Goal: Task Accomplishment & Management: Manage account settings

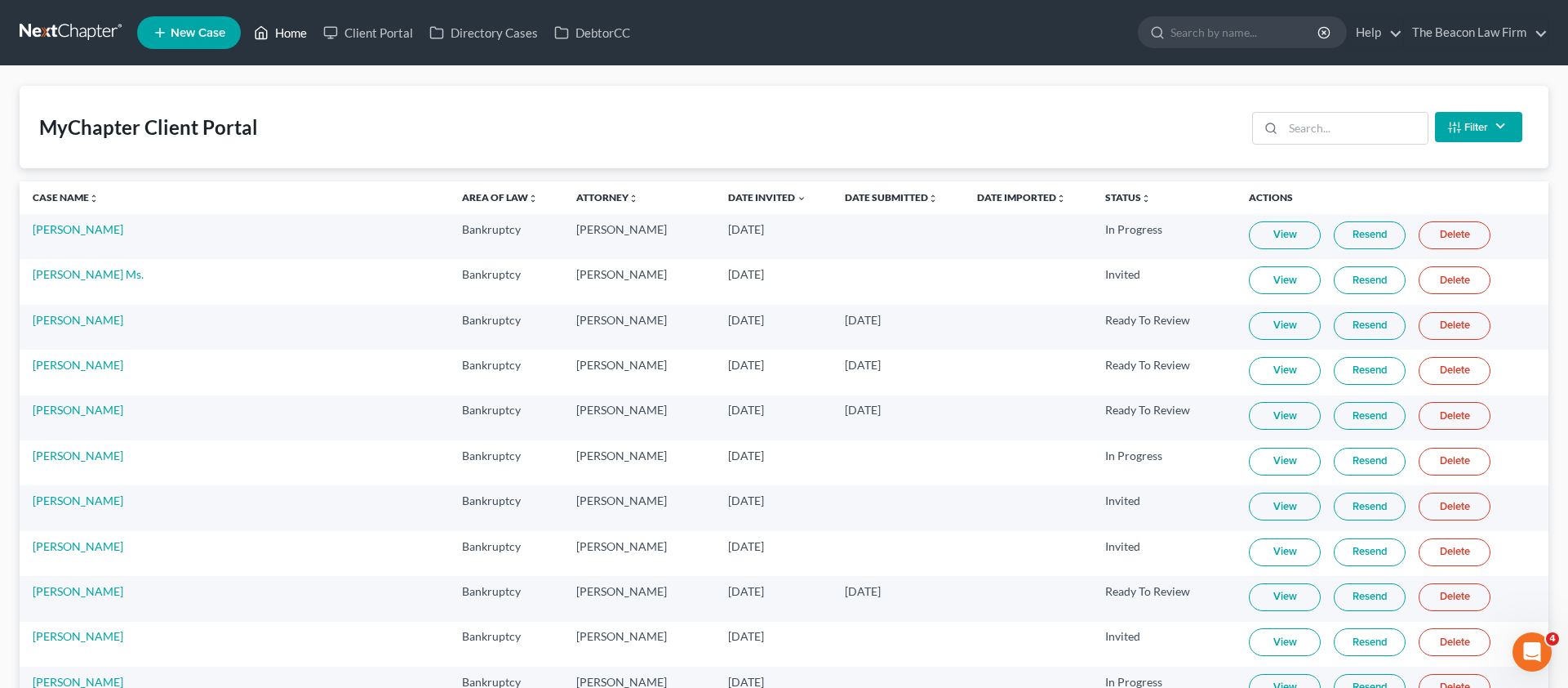
click at [309, 36] on link "Home" at bounding box center [281, 33] width 70 height 30
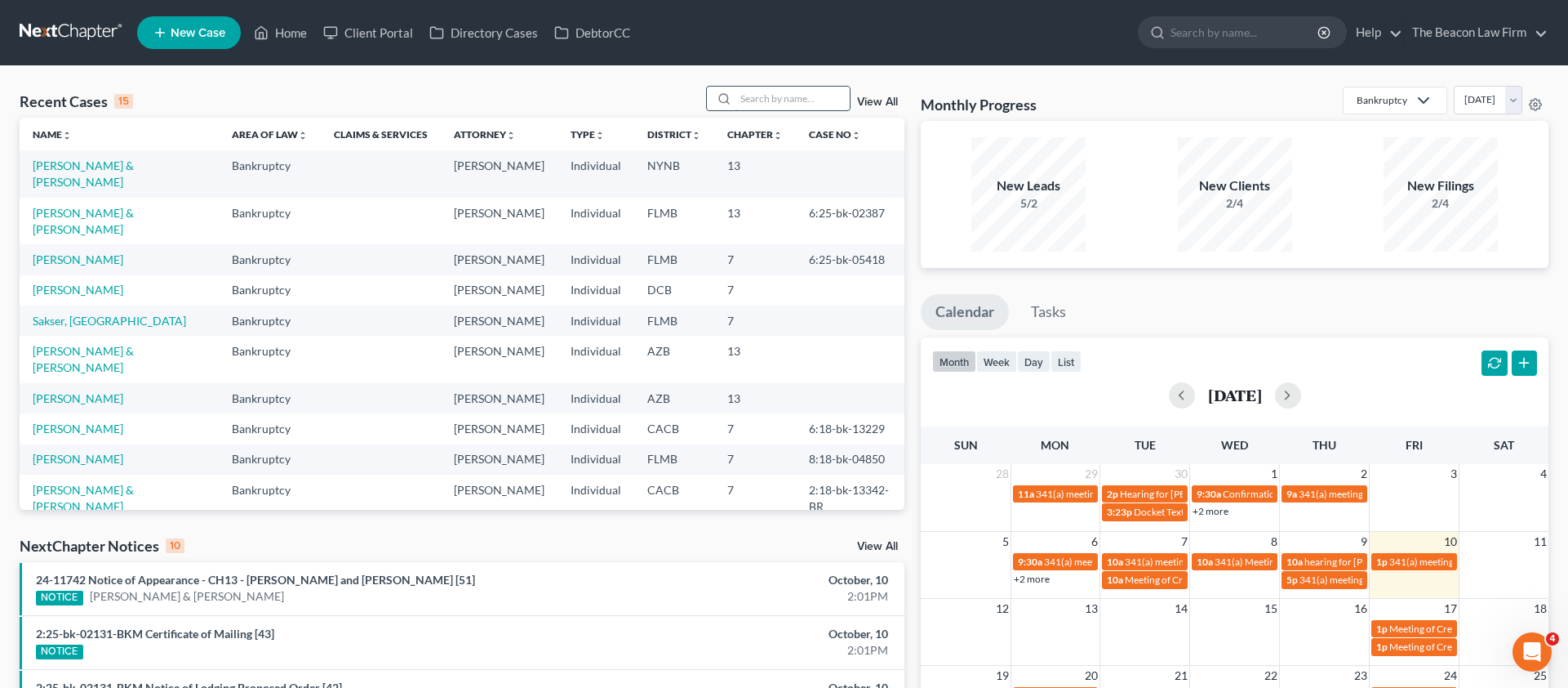
click at [825, 101] on input "search" at bounding box center [792, 98] width 114 height 24
paste input "[PERSON_NAME]"
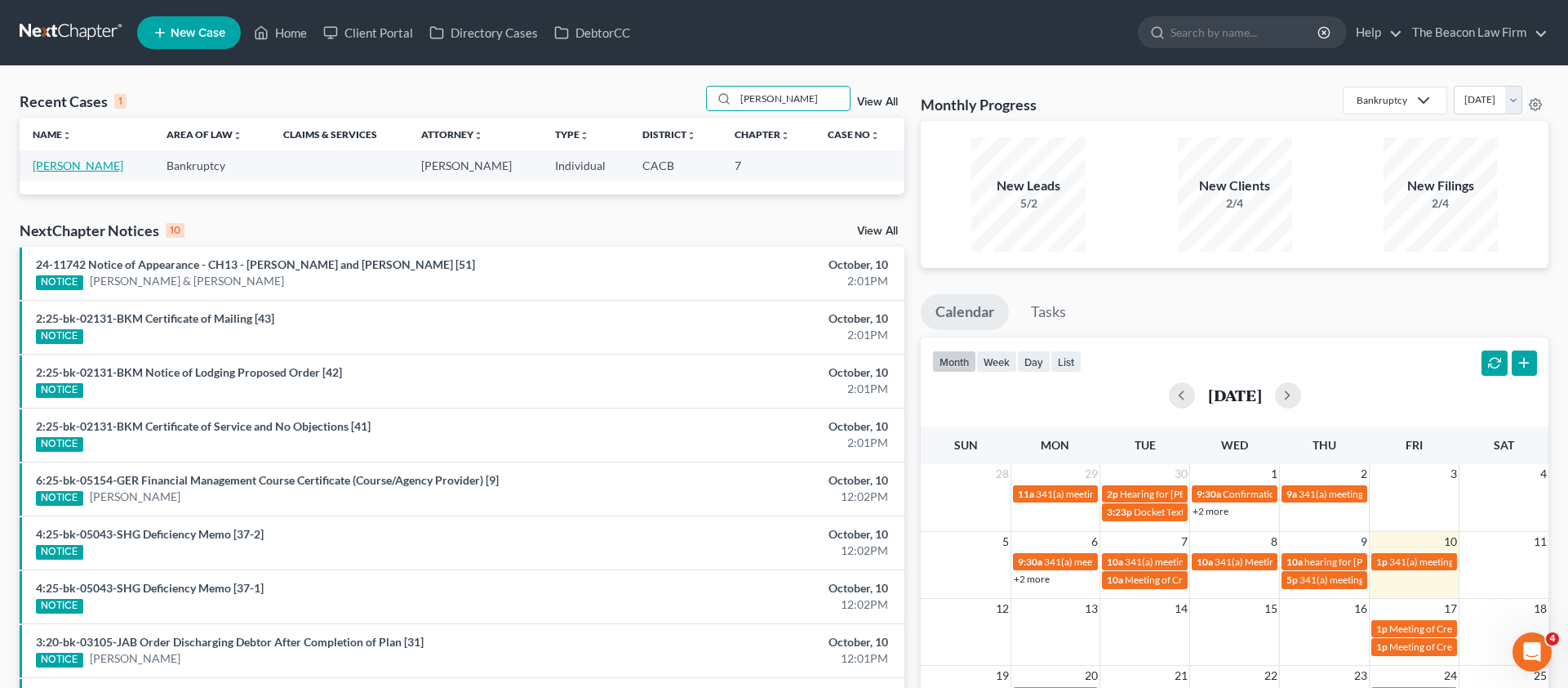
type input "[PERSON_NAME]"
click at [88, 161] on link "[PERSON_NAME]" at bounding box center [78, 166] width 91 height 14
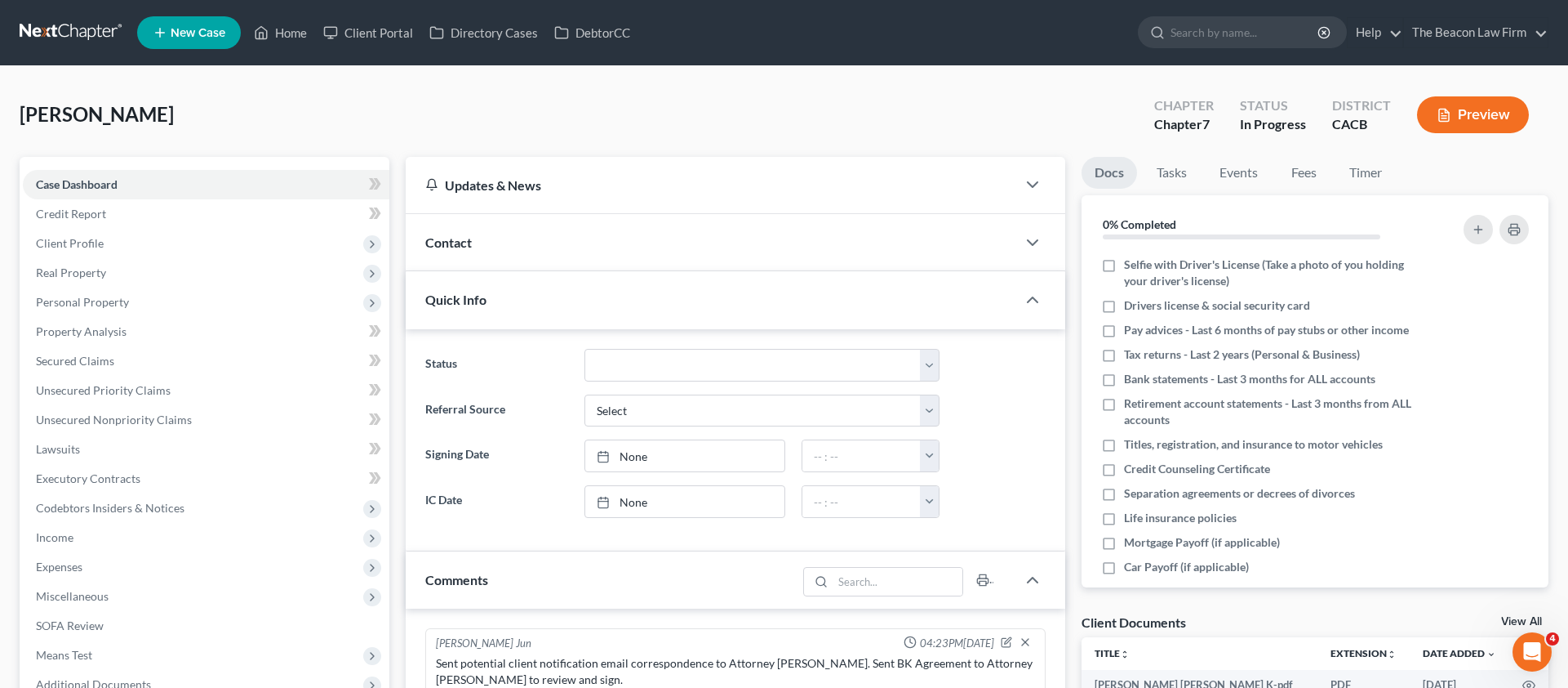
scroll to position [365, 0]
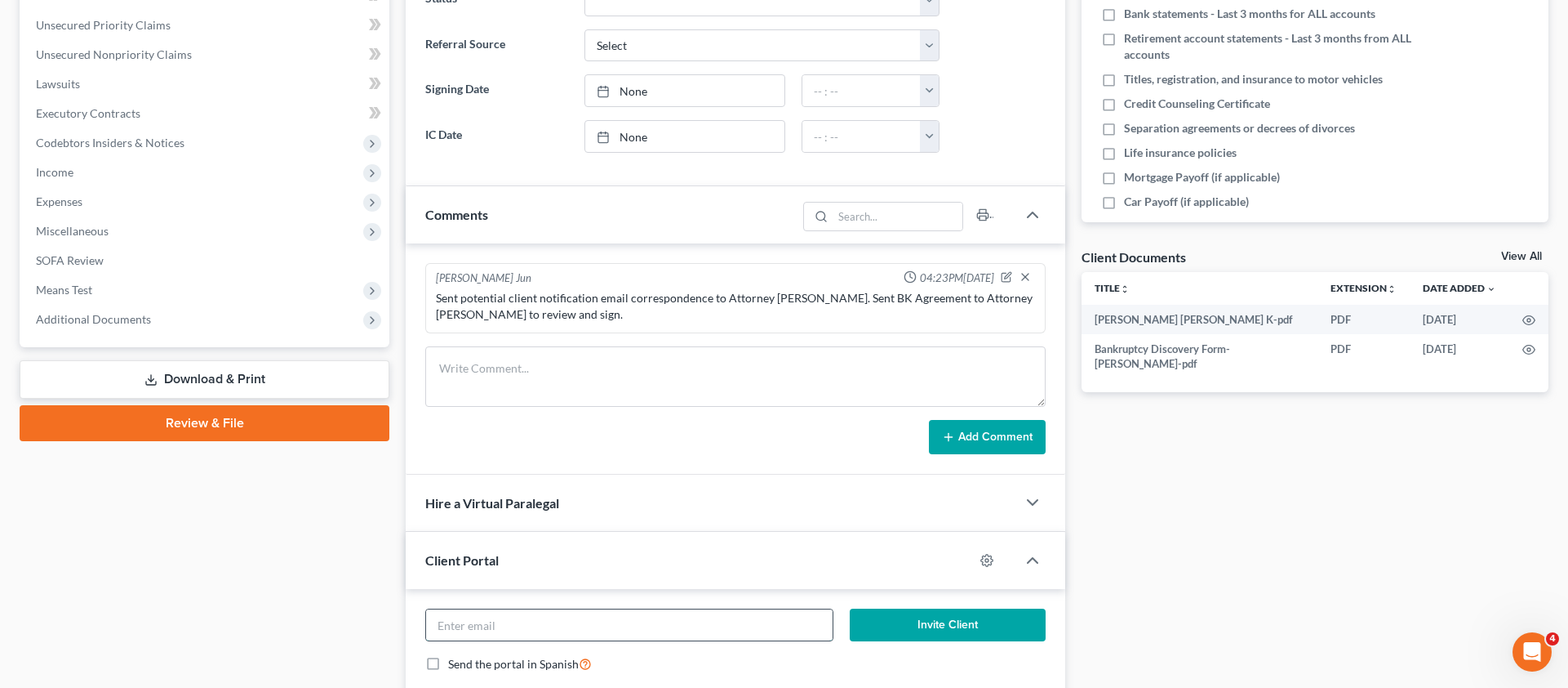
click at [483, 623] on input "email" at bounding box center [629, 625] width 406 height 31
click at [583, 599] on div "Invite Client Send the portal in Spanish" at bounding box center [736, 647] width 660 height 118
click at [574, 622] on input "email" at bounding box center [629, 625] width 406 height 31
paste input "[EMAIL_ADDRESS][DOMAIN_NAME]"
type input "[EMAIL_ADDRESS][DOMAIN_NAME]"
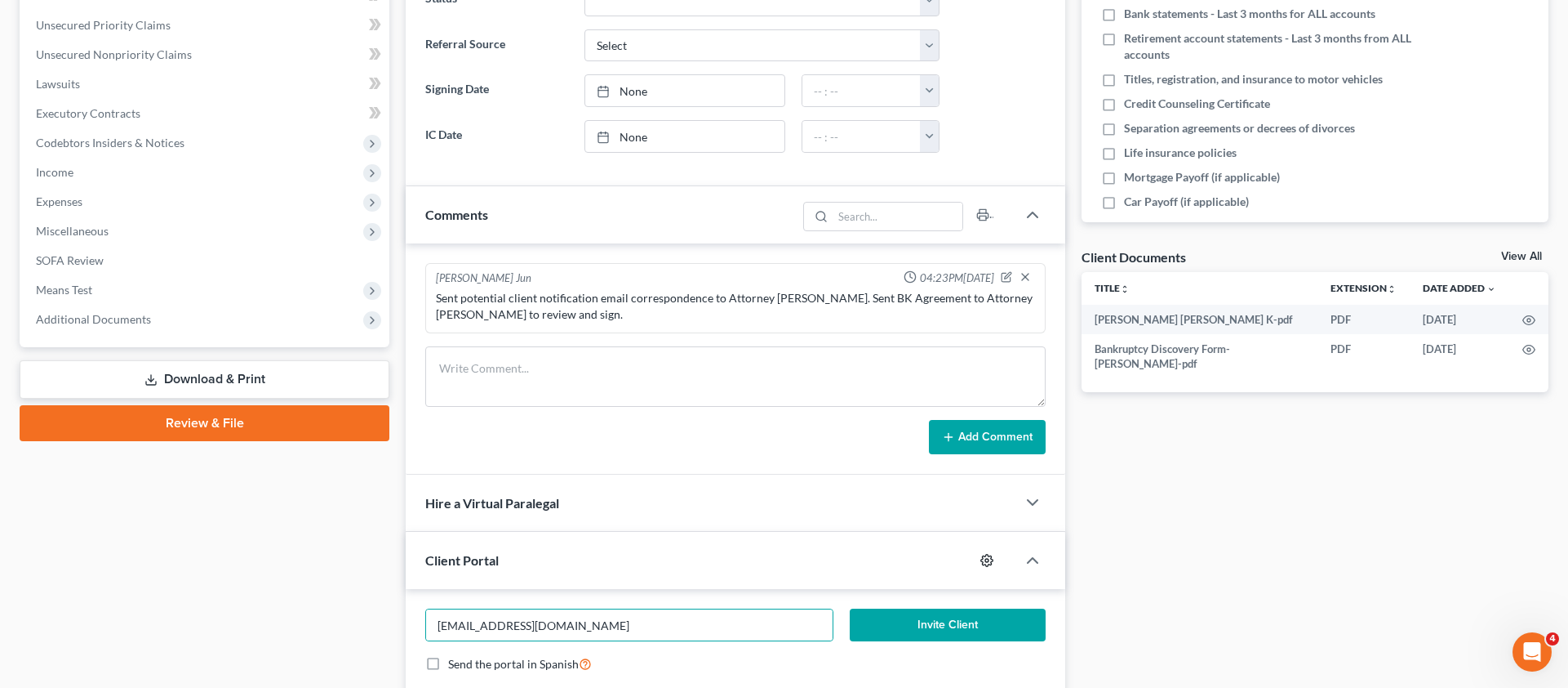
click at [988, 559] on icon "button" at bounding box center [987, 560] width 13 height 13
select select "4"
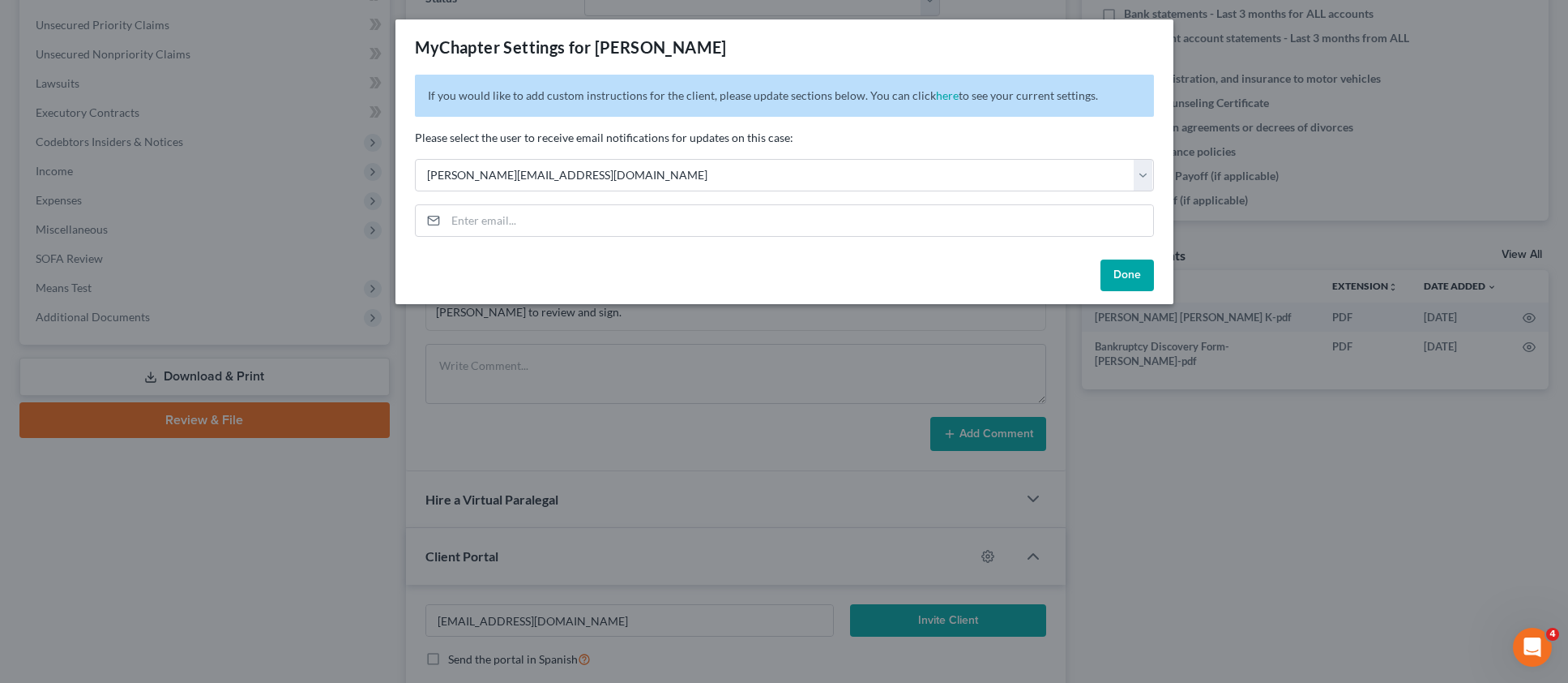
click at [1134, 275] on button "Done" at bounding box center [1128, 275] width 54 height 32
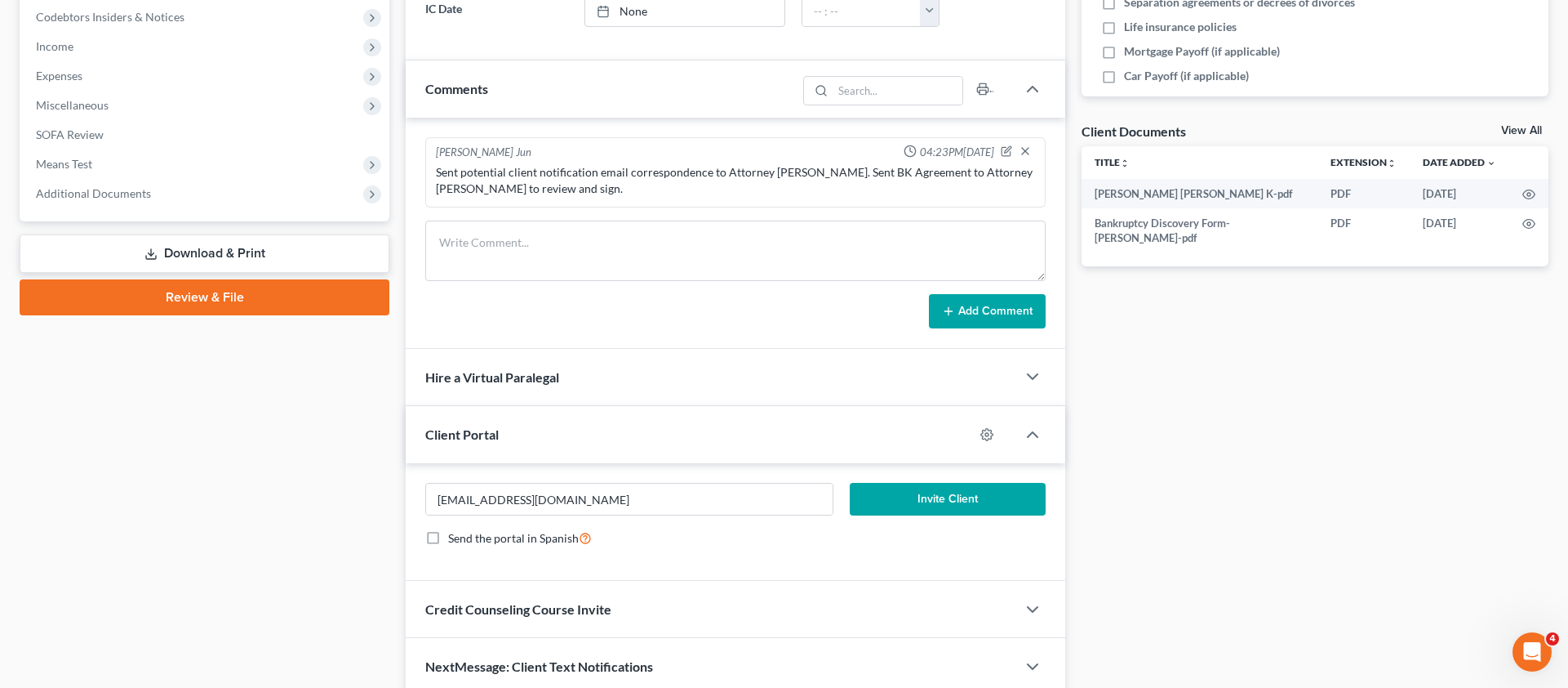
scroll to position [558, 0]
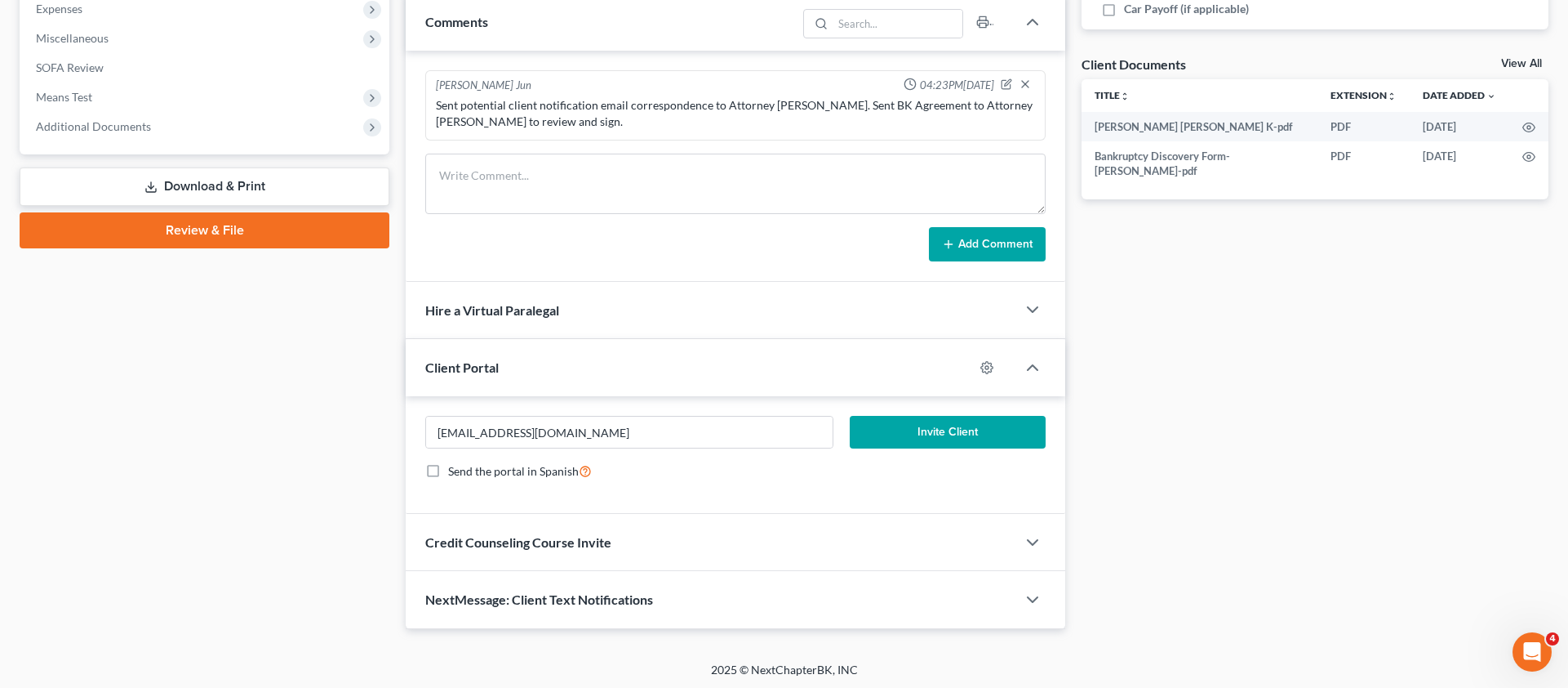
click at [937, 429] on button "Invite Client" at bounding box center [947, 432] width 196 height 32
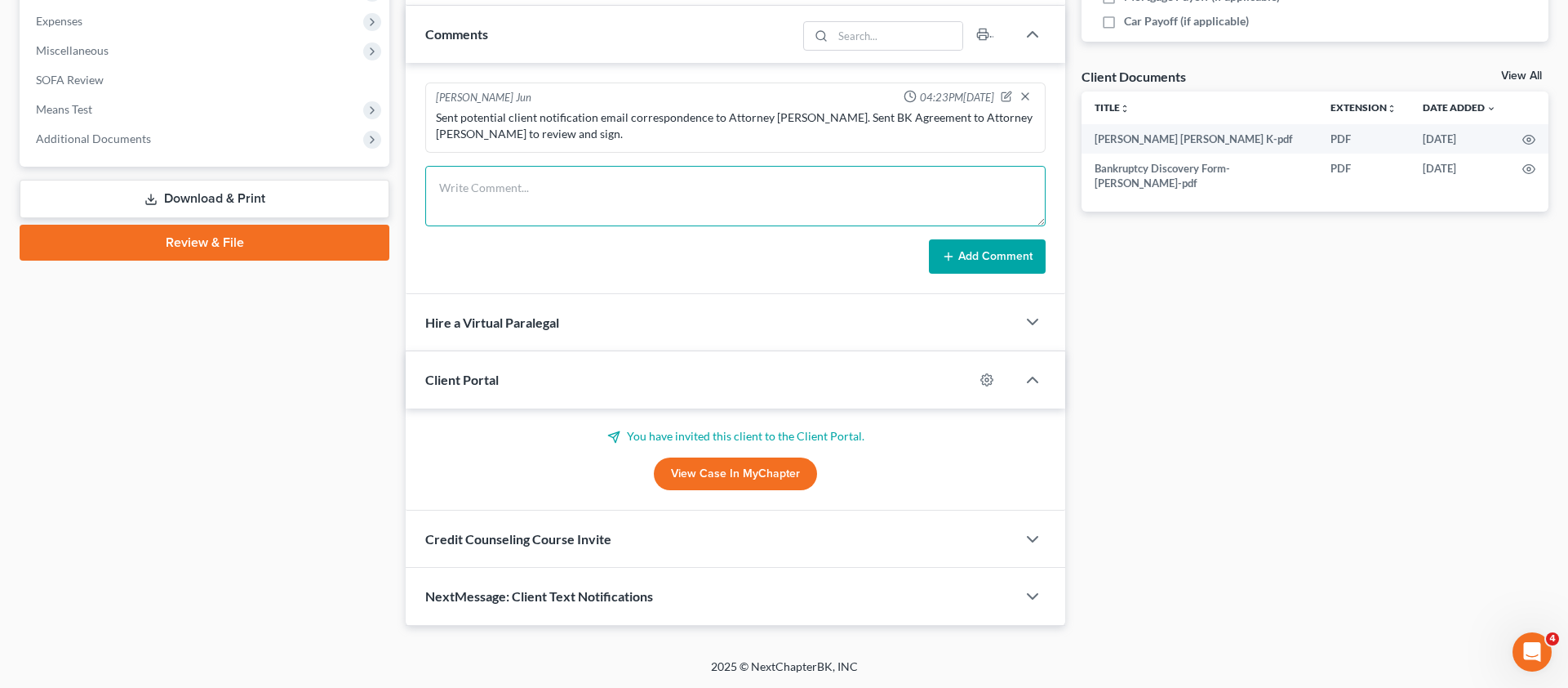
click at [526, 192] on textarea at bounding box center [736, 195] width 621 height 60
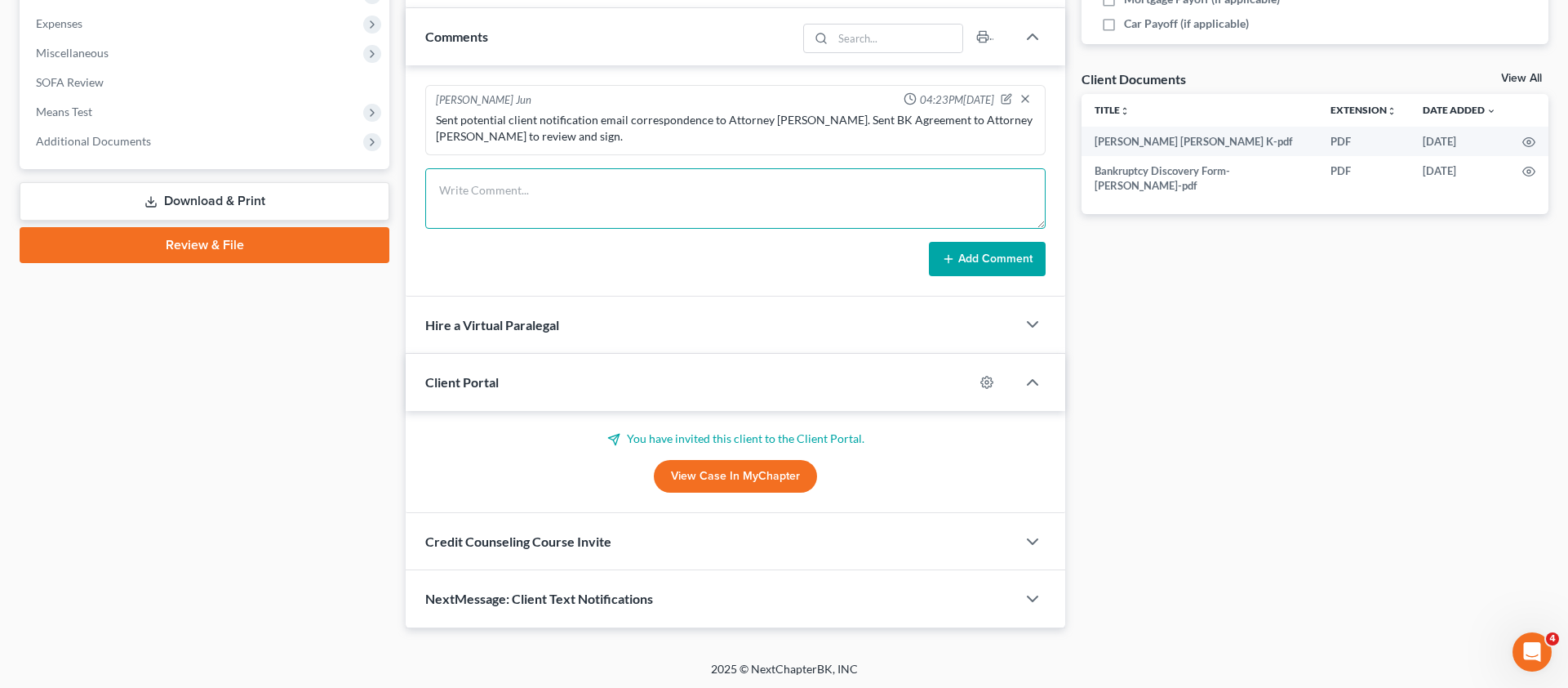
click at [831, 211] on textarea at bounding box center [736, 198] width 621 height 60
paste textarea "Client is paid in full. Sent client and Attorney [PERSON_NAME] petition prepara…"
type textarea "Client is paid in full. Sent client and Attorney [PERSON_NAME] petition prepara…"
click at [962, 251] on button "Add Comment" at bounding box center [988, 258] width 117 height 34
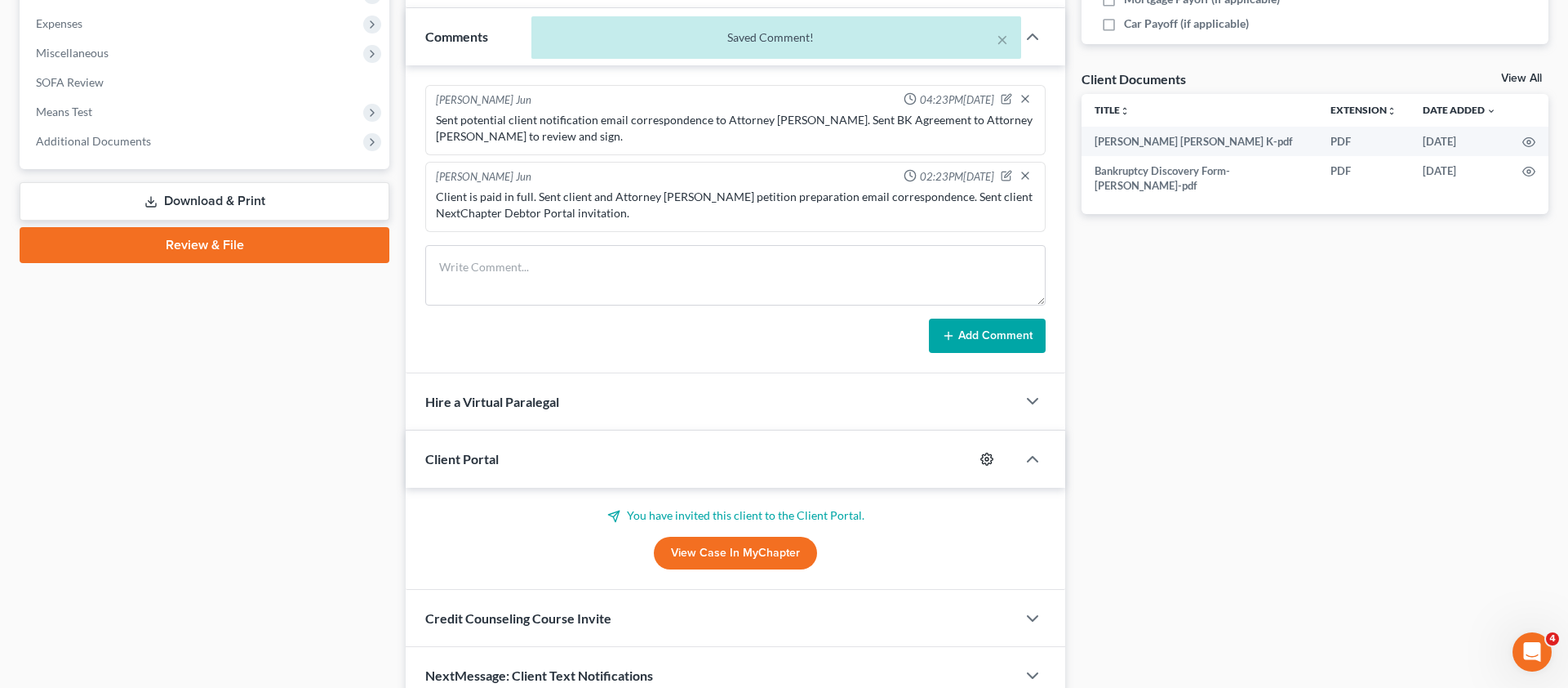
click at [988, 458] on icon "button" at bounding box center [987, 459] width 13 height 13
select select "4"
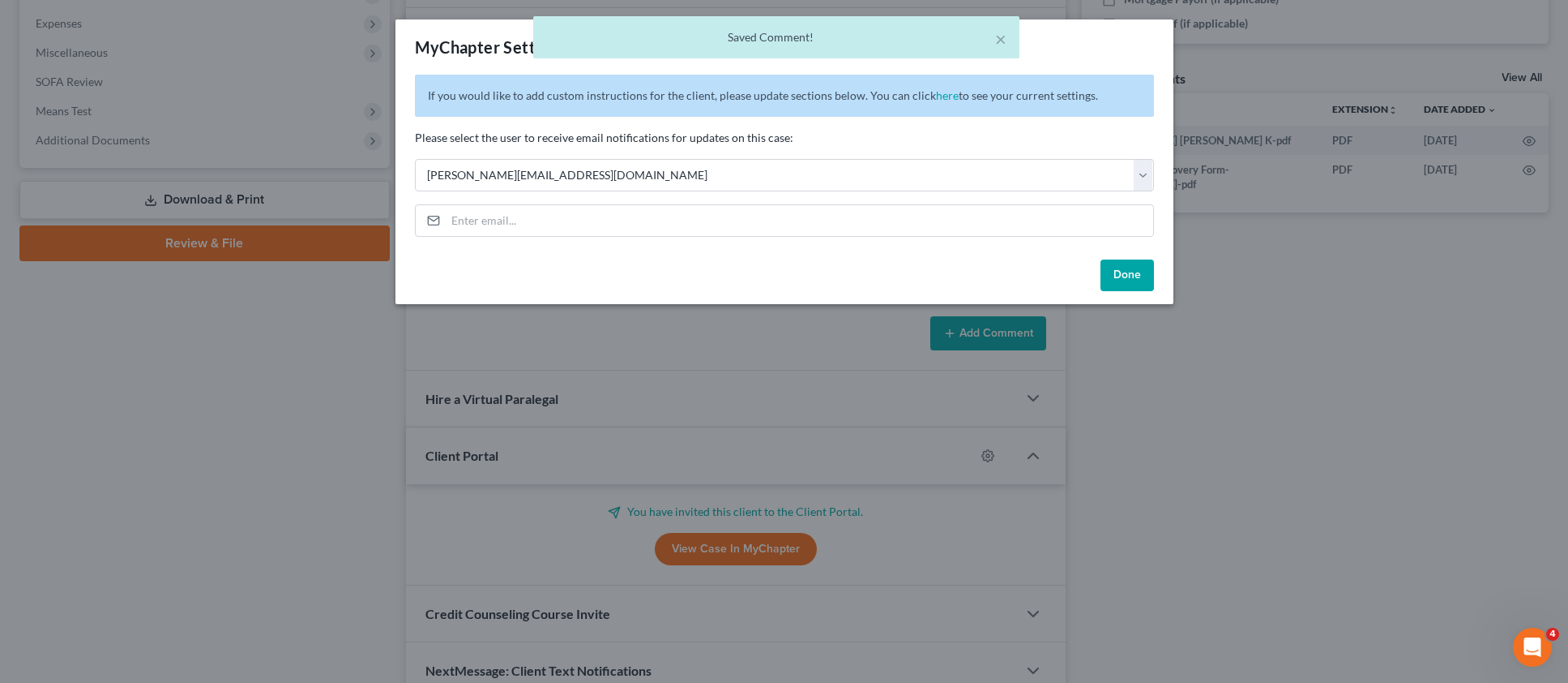
click at [1154, 271] on button "Done" at bounding box center [1128, 275] width 54 height 32
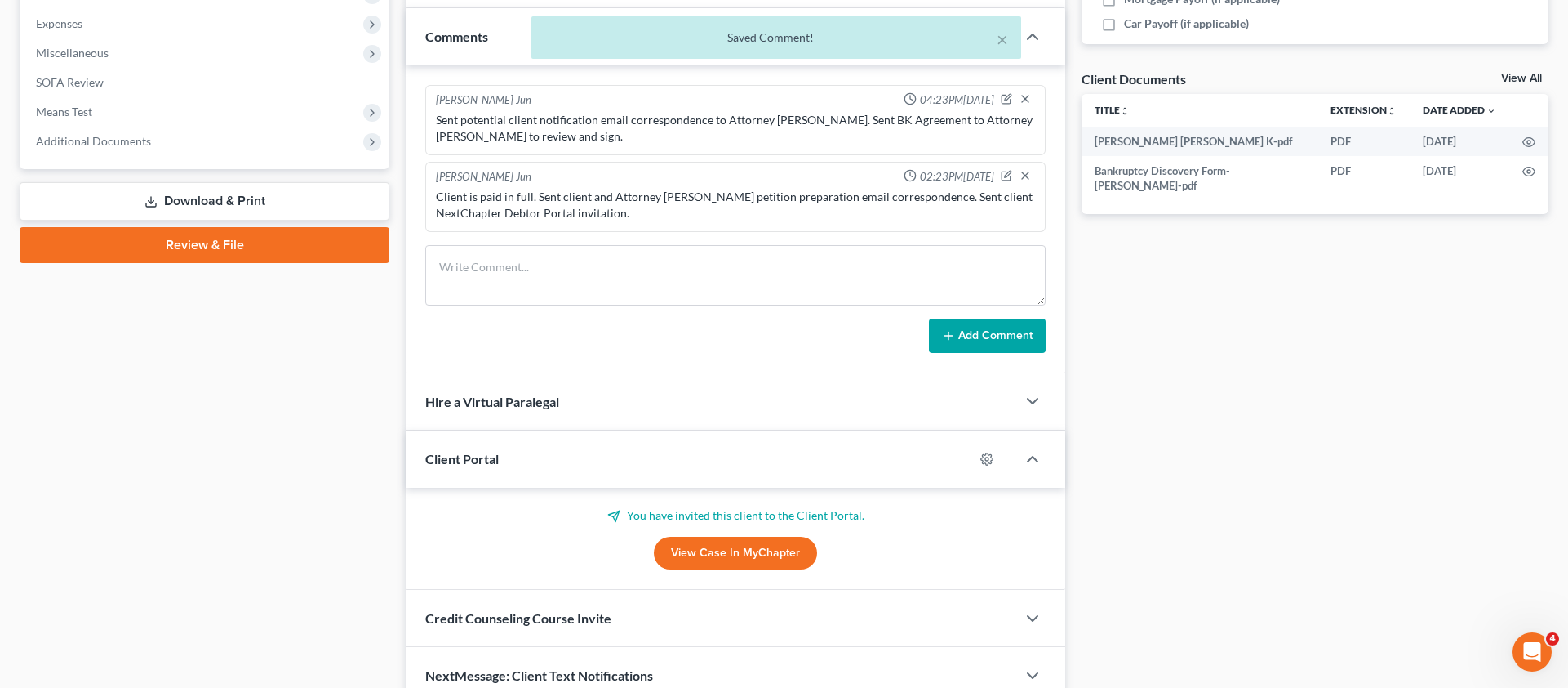
scroll to position [0, 0]
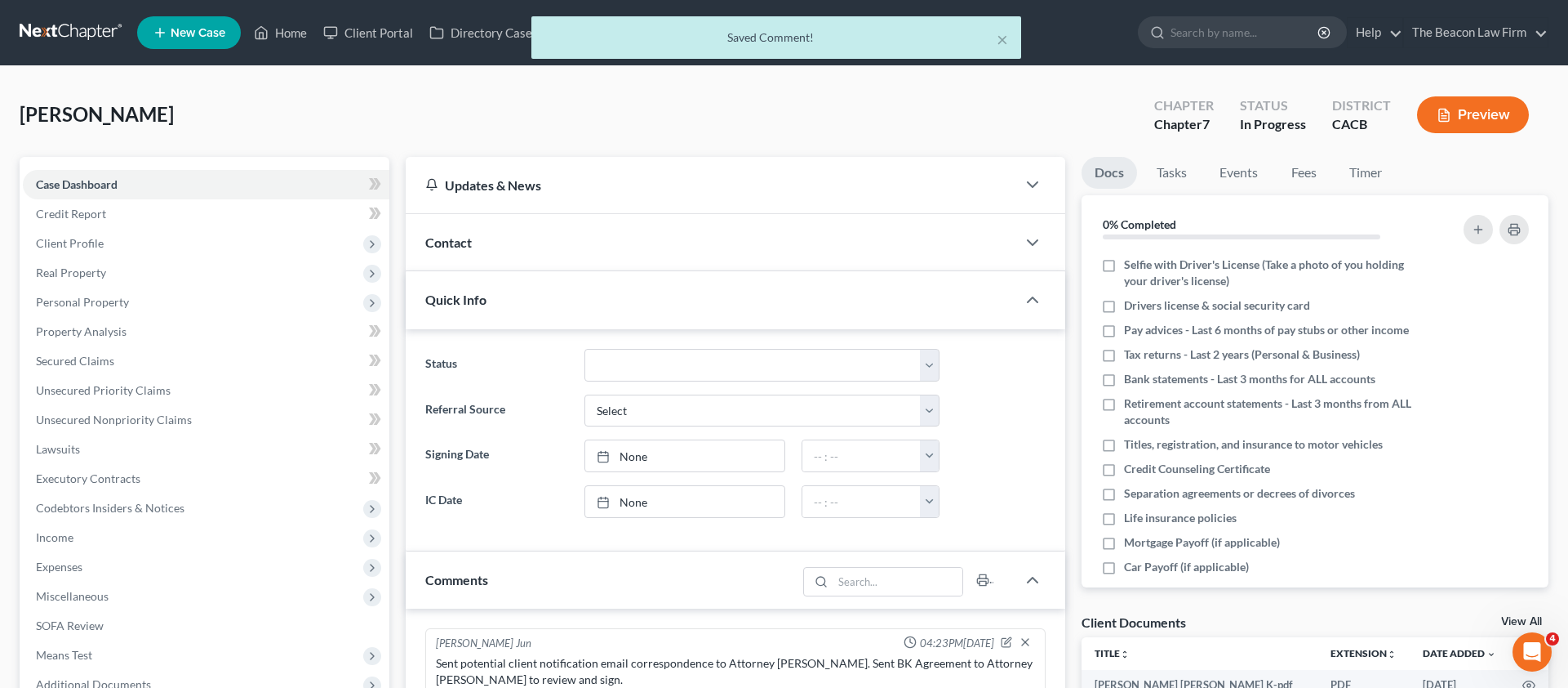
click at [374, 32] on div "Home New Case Client Portal Directory Cases DebtorCC The Beacon Law Firm [PERSO…" at bounding box center [784, 655] width 1568 height 1310
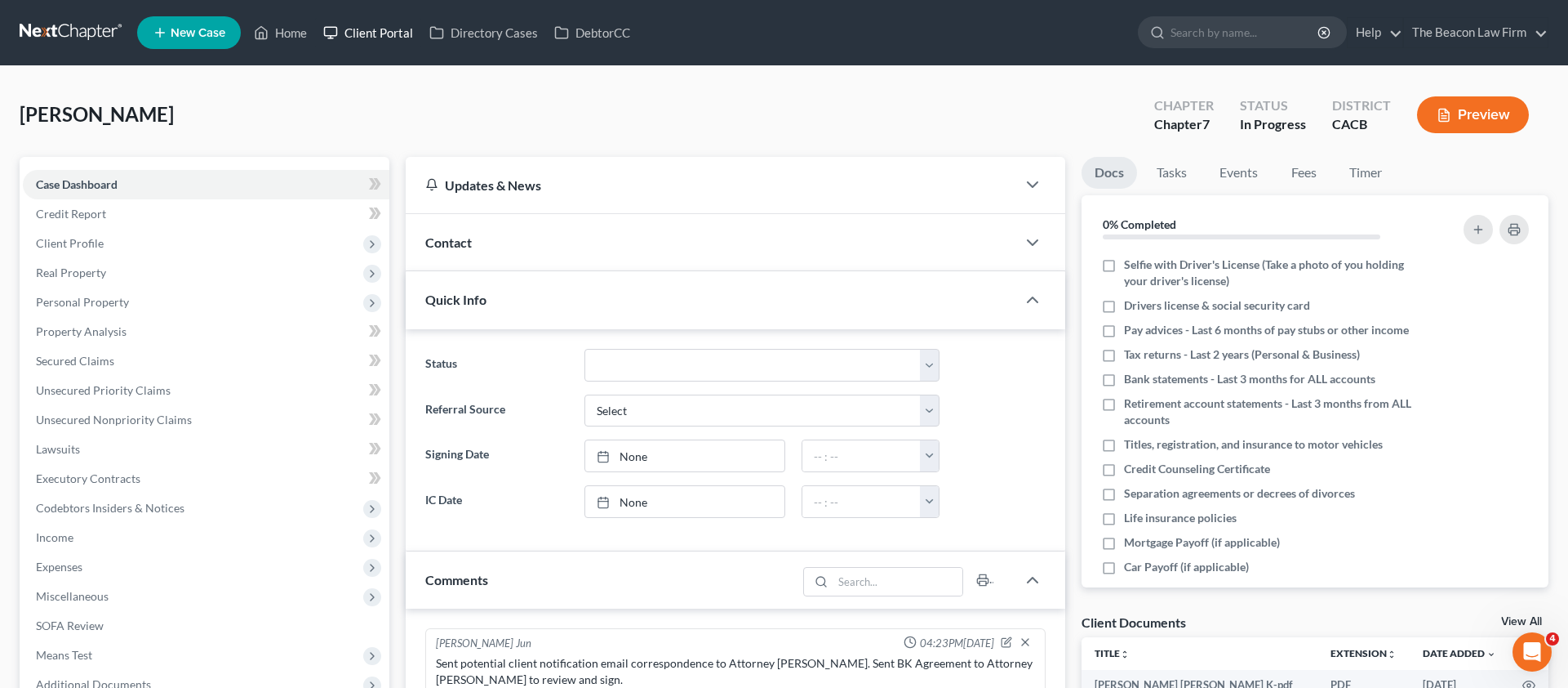
click at [371, 32] on link "Client Portal" at bounding box center [369, 33] width 106 height 30
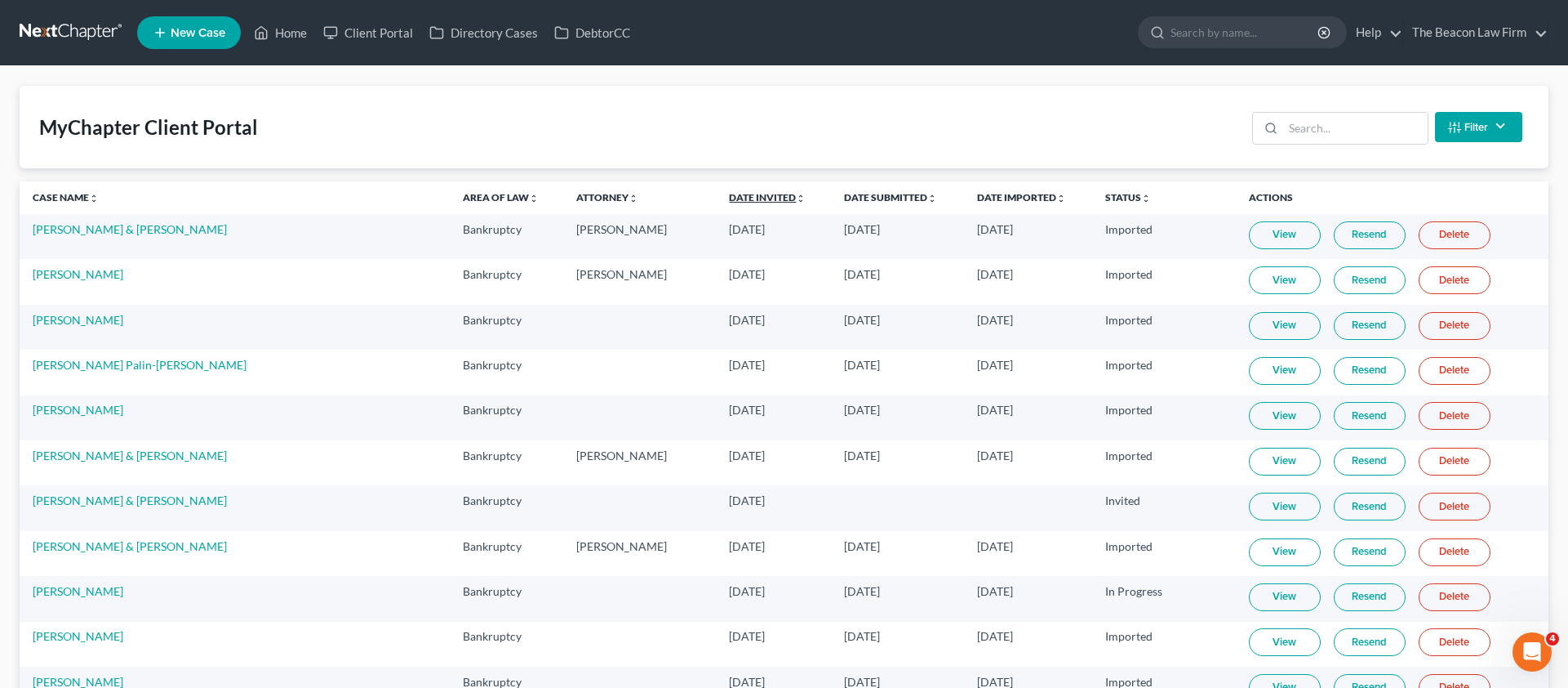
click at [729, 199] on link "Date Invited unfold_more expand_more expand_less" at bounding box center [767, 197] width 77 height 12
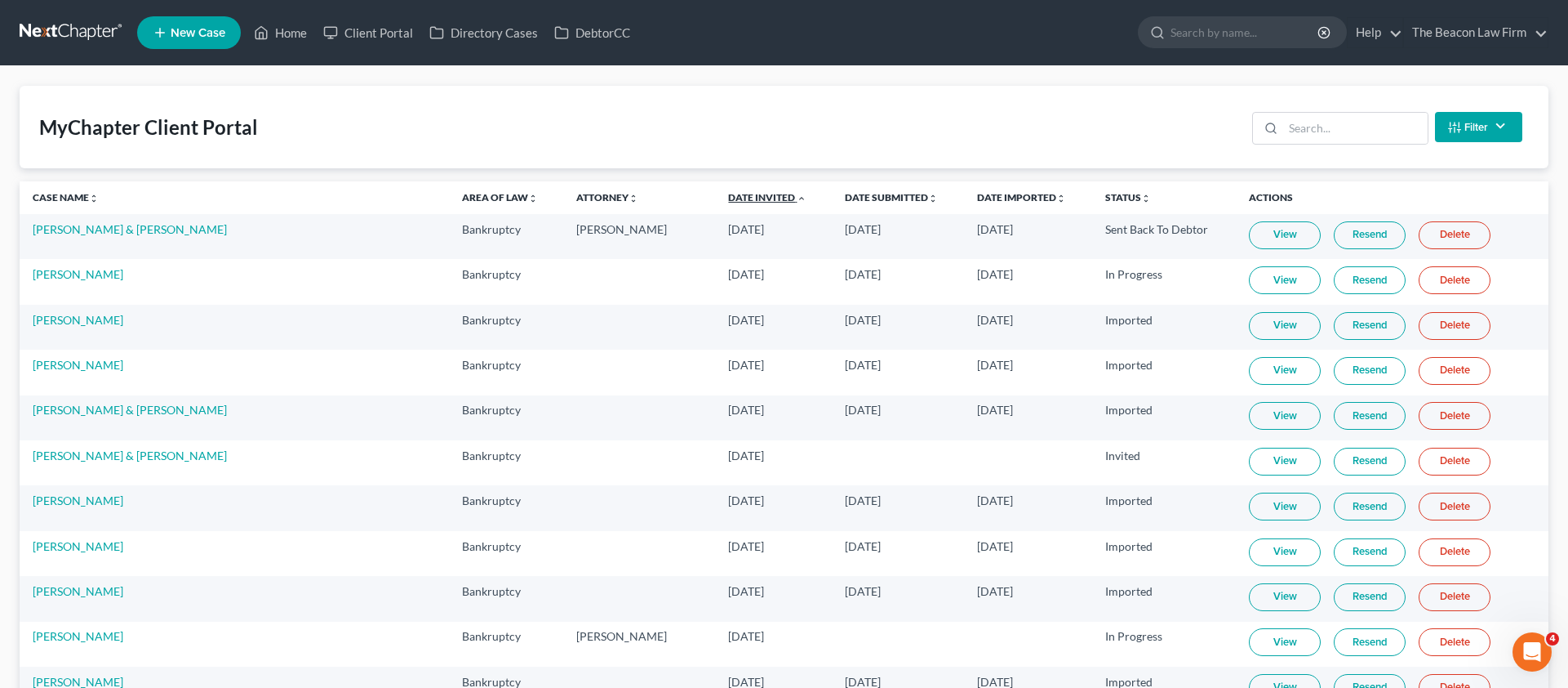
click at [728, 199] on link "Date Invited unfold_more expand_more expand_less" at bounding box center [767, 197] width 78 height 12
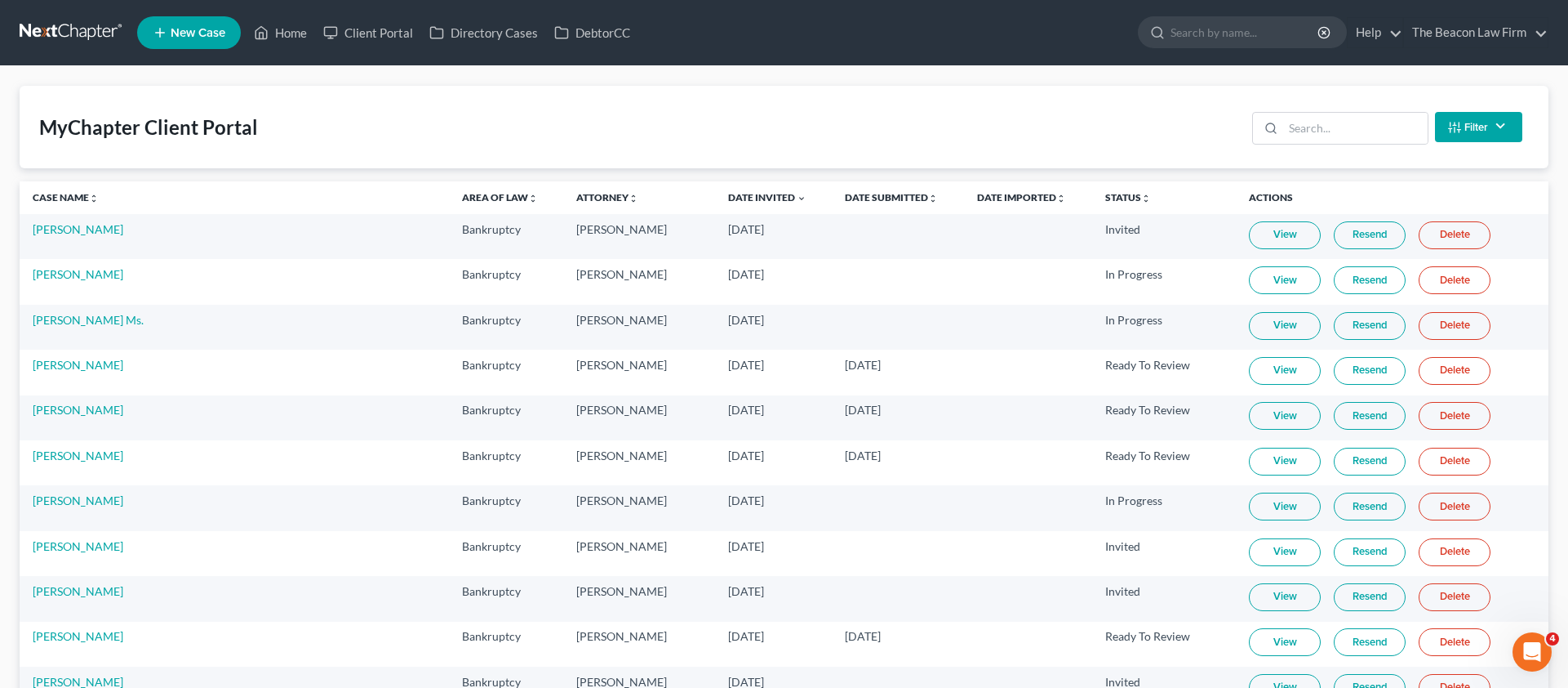
click at [1334, 235] on link "Resend" at bounding box center [1369, 235] width 71 height 28
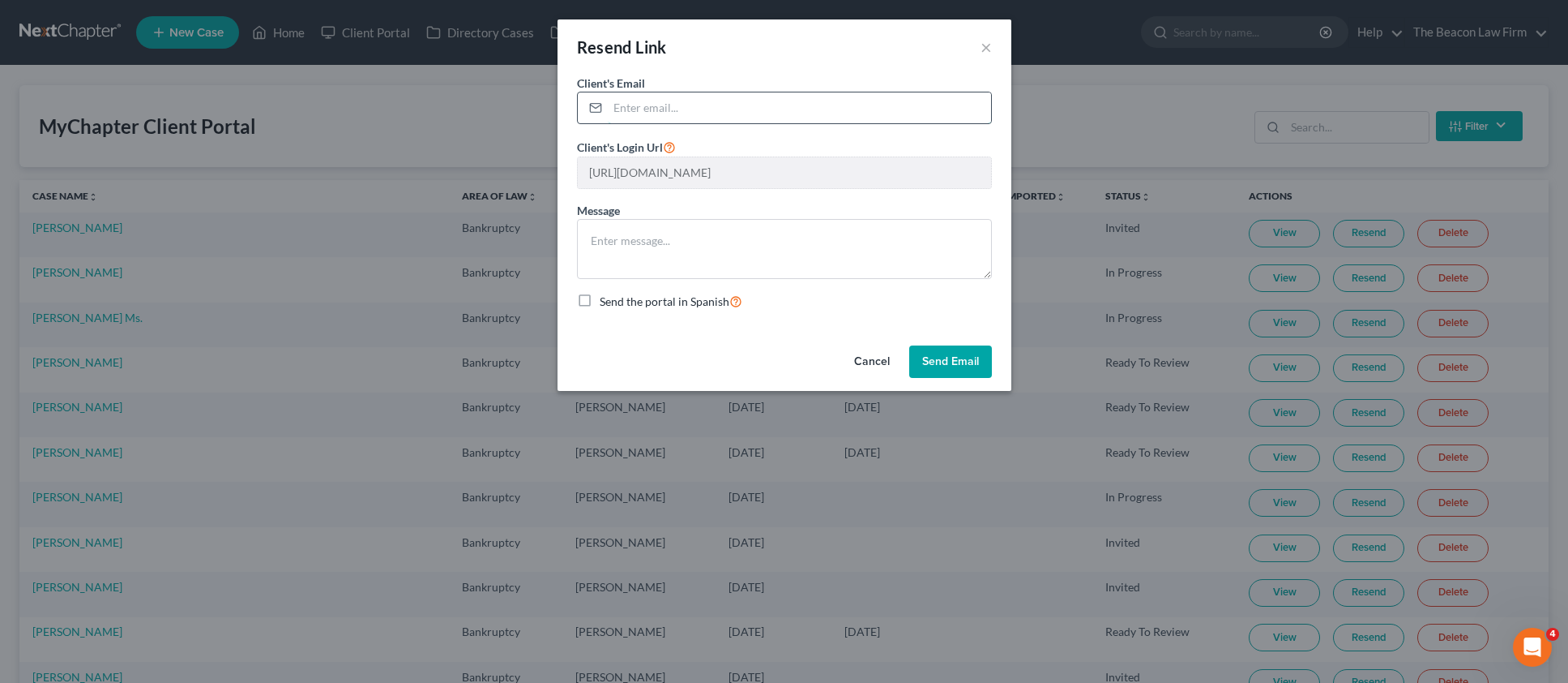
click at [720, 117] on input "email" at bounding box center [799, 108] width 383 height 31
drag, startPoint x: 678, startPoint y: 99, endPoint x: 787, endPoint y: 164, distance: 126.9
click at [678, 99] on input "email" at bounding box center [799, 108] width 383 height 31
paste input "[EMAIL_ADDRESS][DOMAIN_NAME]"
type input "[EMAIL_ADDRESS][DOMAIN_NAME]"
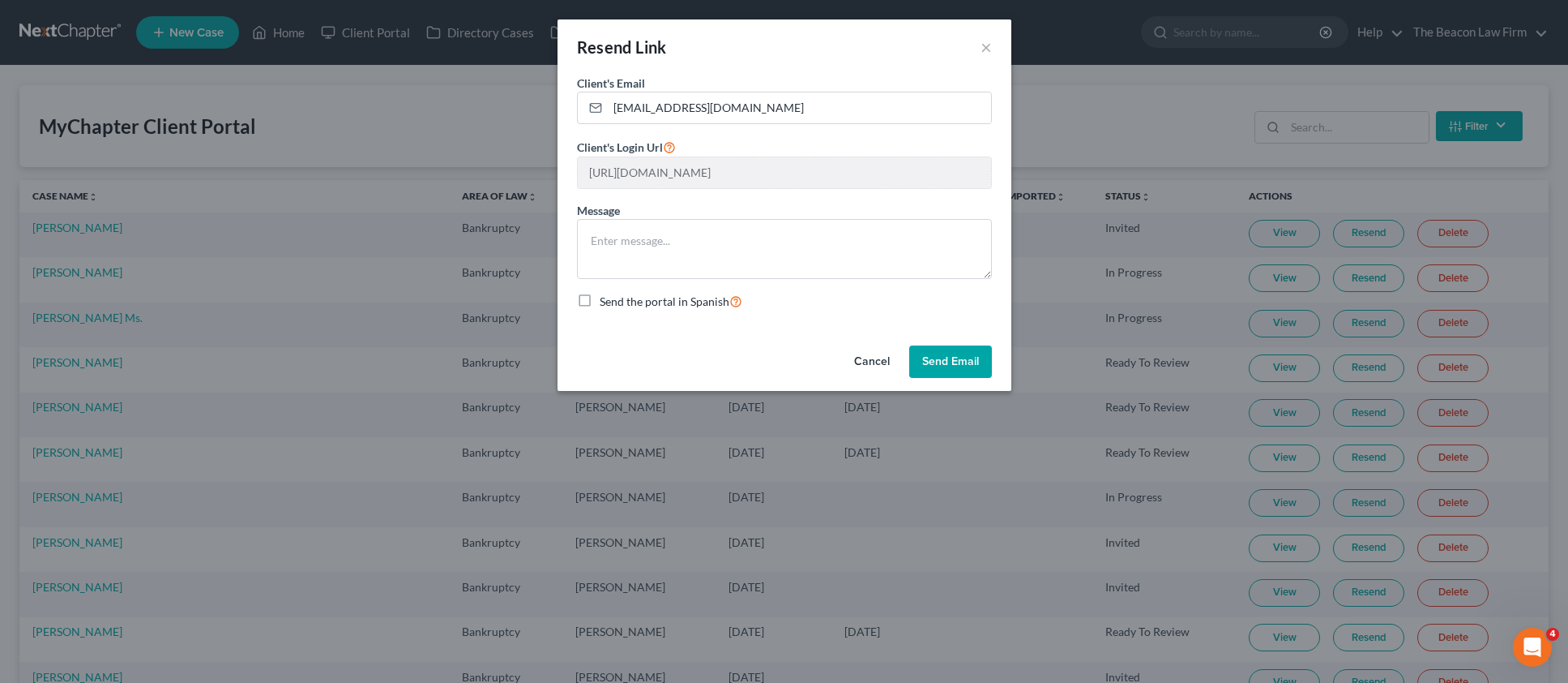
click at [945, 352] on button "Send Email" at bounding box center [951, 361] width 83 height 32
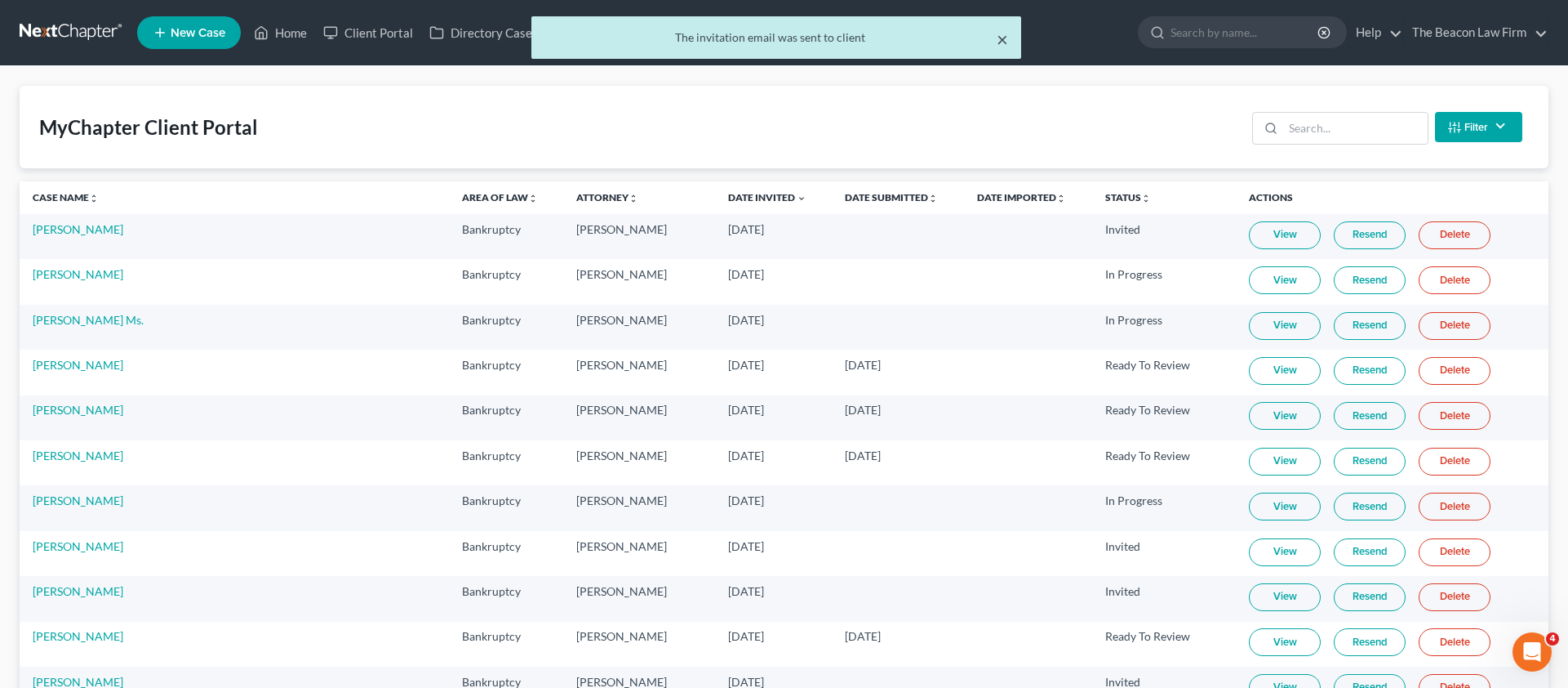
click at [1001, 37] on button "×" at bounding box center [1002, 39] width 11 height 19
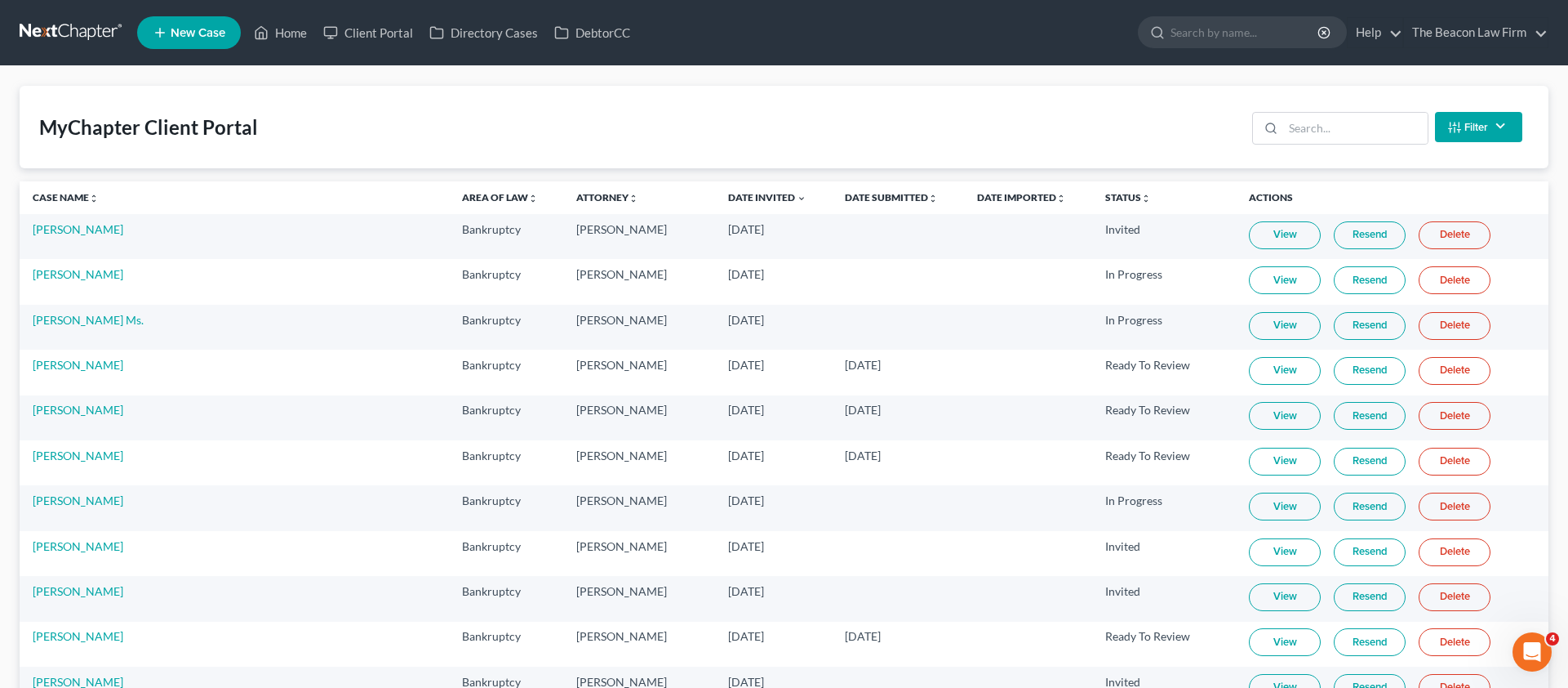
click at [1358, 233] on link "Resend" at bounding box center [1369, 235] width 71 height 28
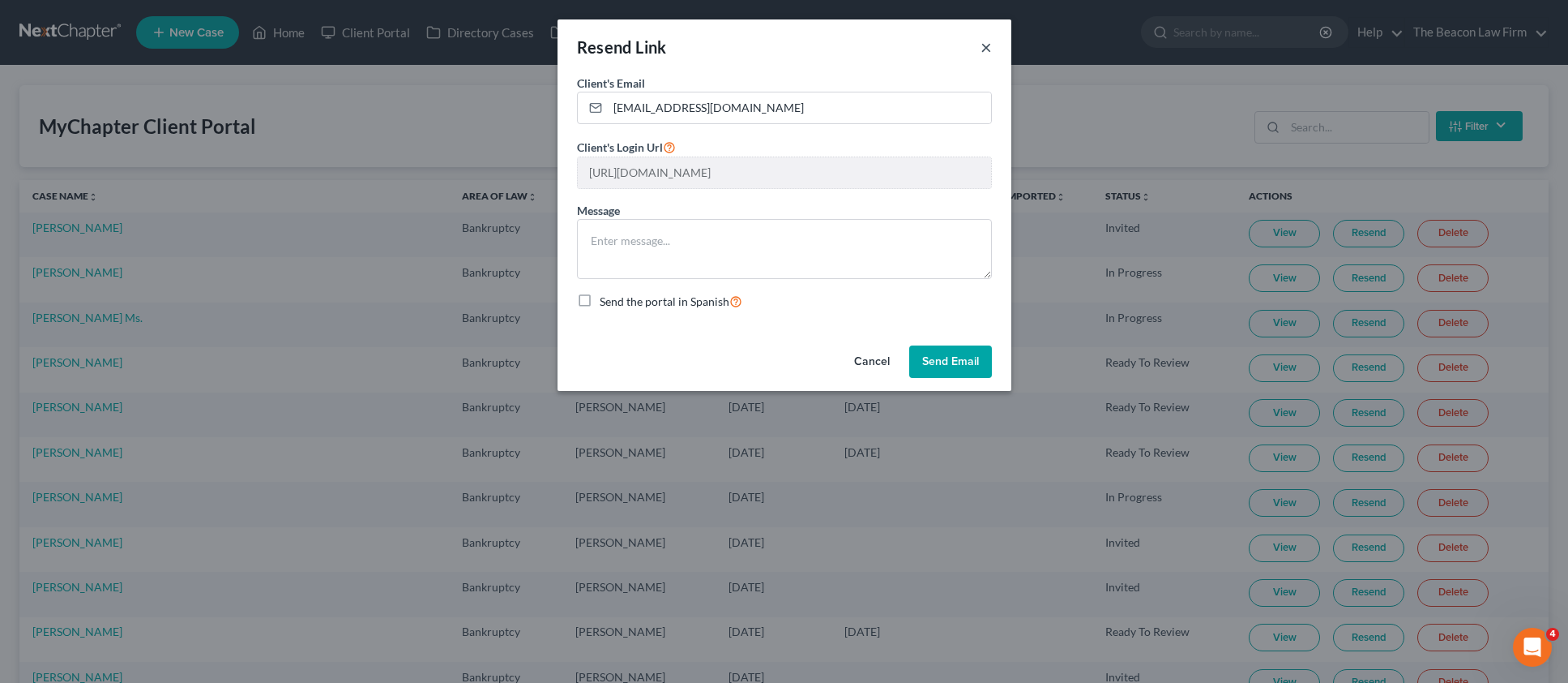
click at [983, 45] on button "×" at bounding box center [986, 47] width 11 height 19
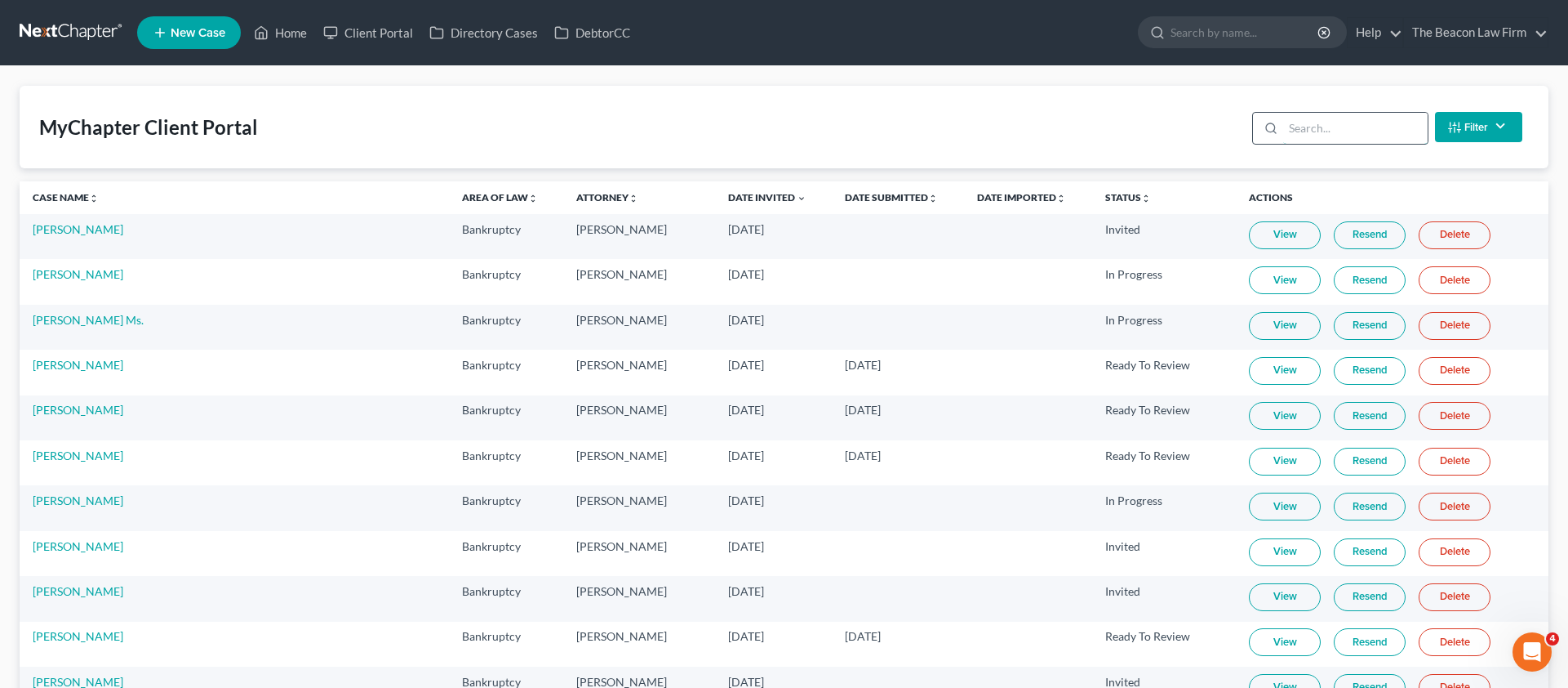
click at [1290, 138] on input "search" at bounding box center [1355, 128] width 145 height 31
paste input "[PERSON_NAME]"
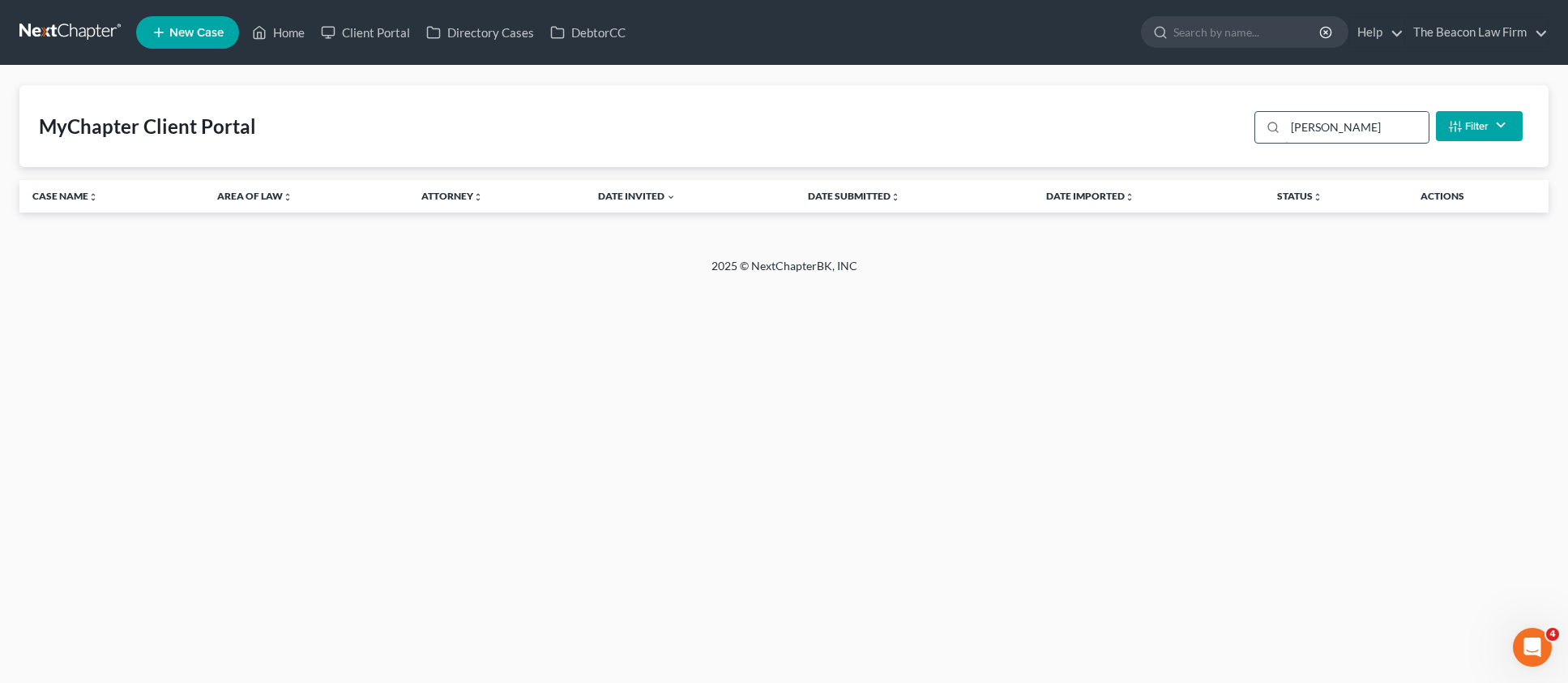
click at [1340, 122] on input "[PERSON_NAME]" at bounding box center [1358, 127] width 144 height 31
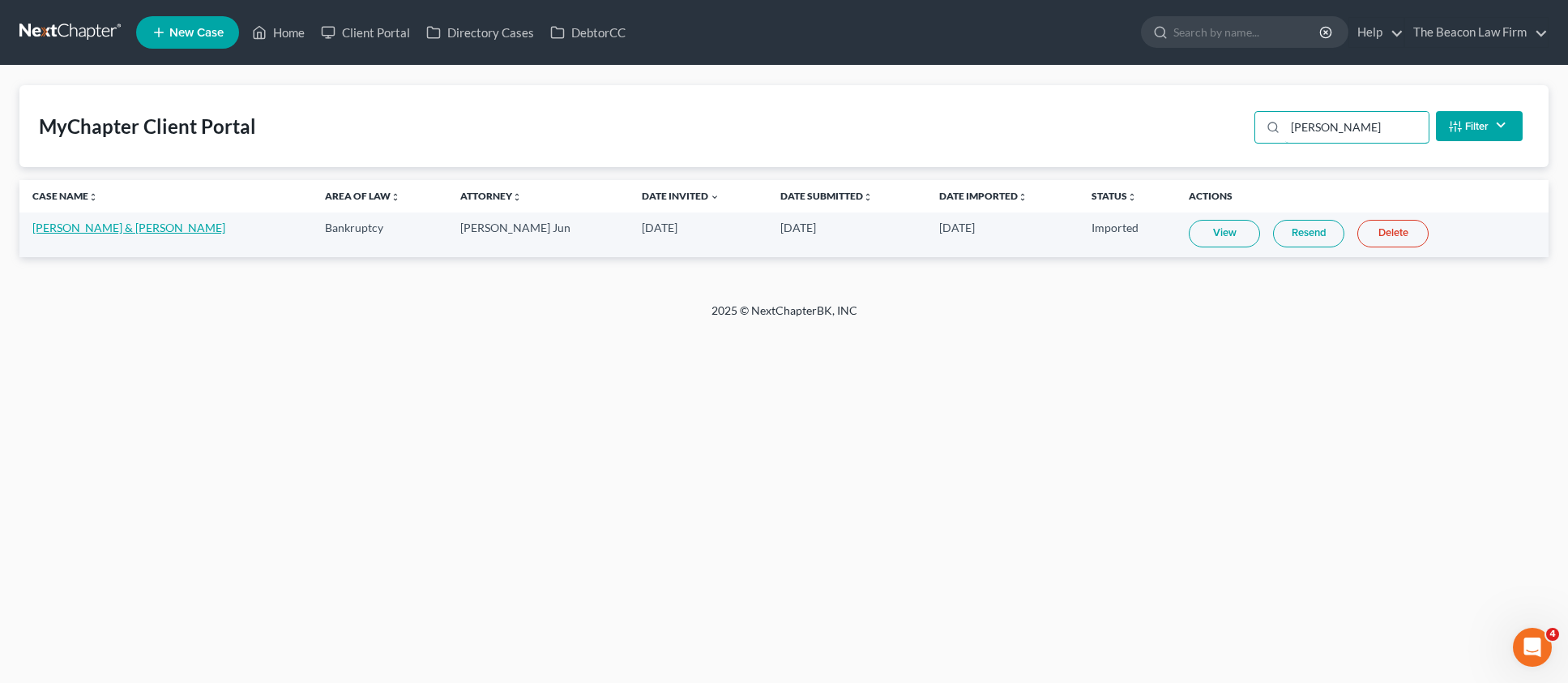
type input "[PERSON_NAME]"
click at [120, 229] on link "[PERSON_NAME] & [PERSON_NAME]" at bounding box center [128, 228] width 193 height 14
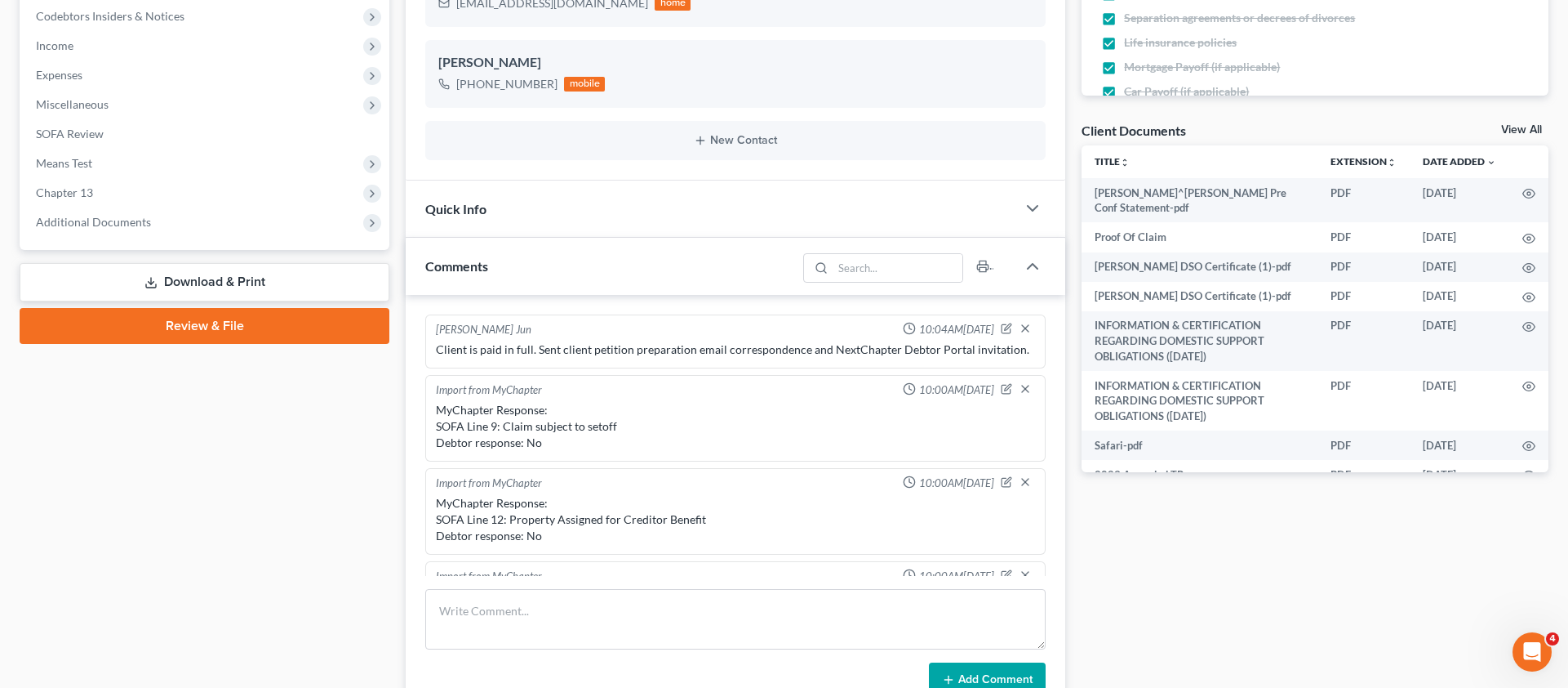
scroll to position [5957, 0]
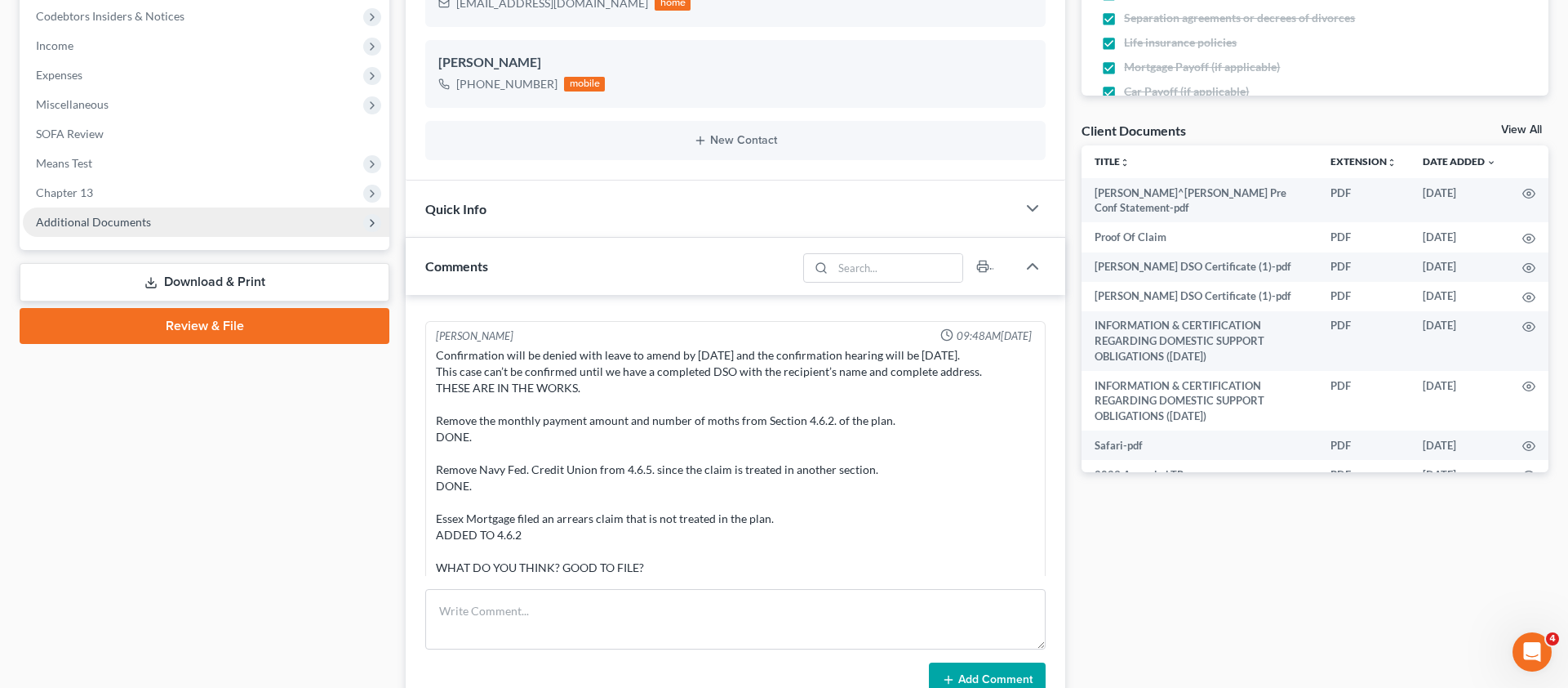
click at [98, 220] on span "Additional Documents" at bounding box center [93, 221] width 115 height 14
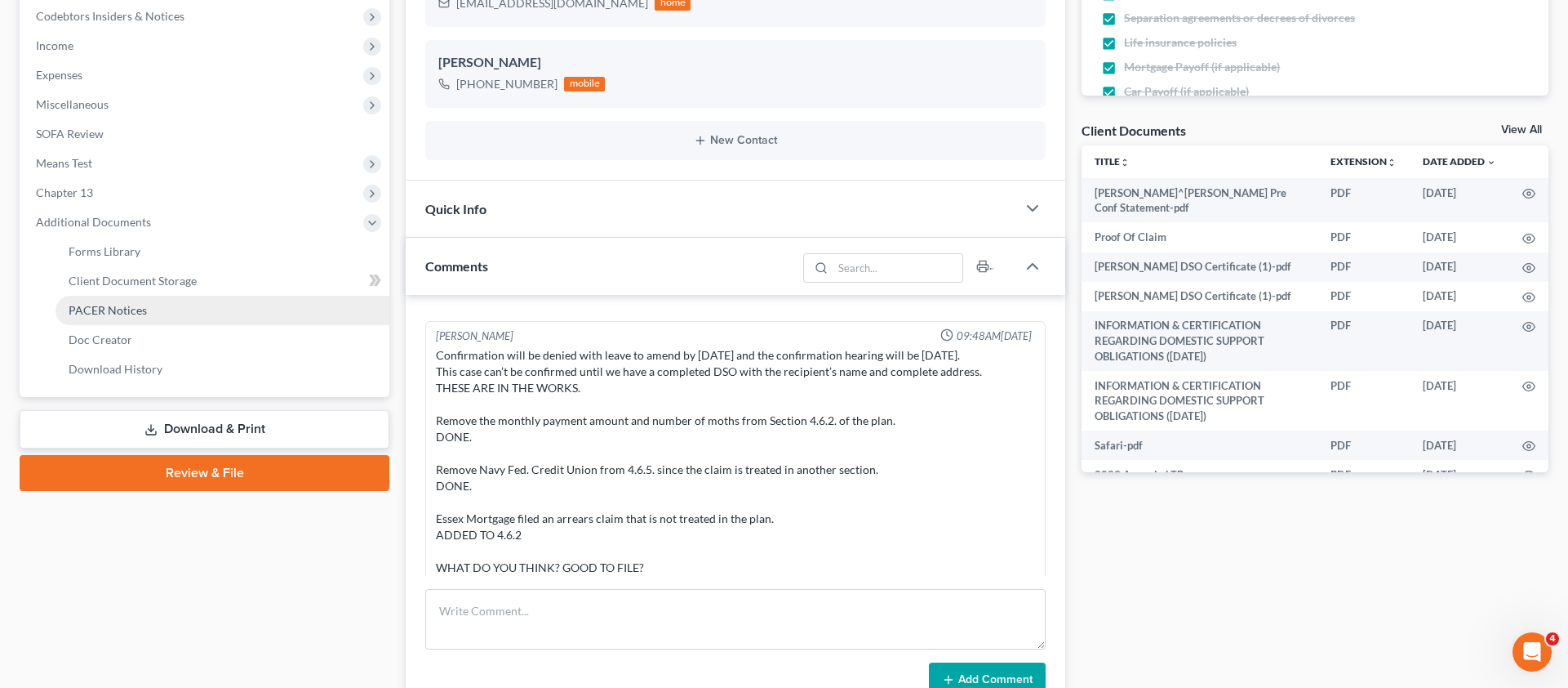
click at [128, 309] on span "PACER Notices" at bounding box center [108, 310] width 78 height 14
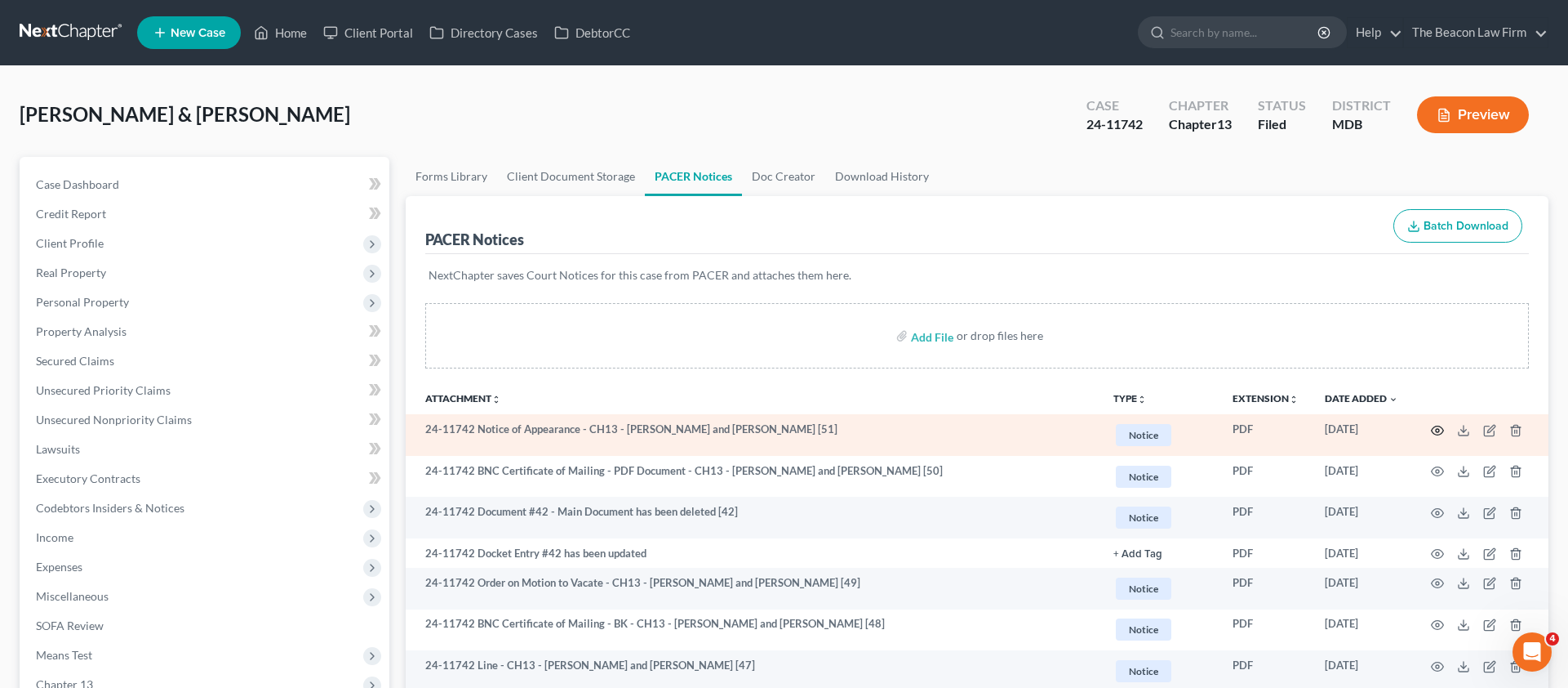
click at [1436, 426] on icon "button" at bounding box center [1438, 430] width 12 height 9
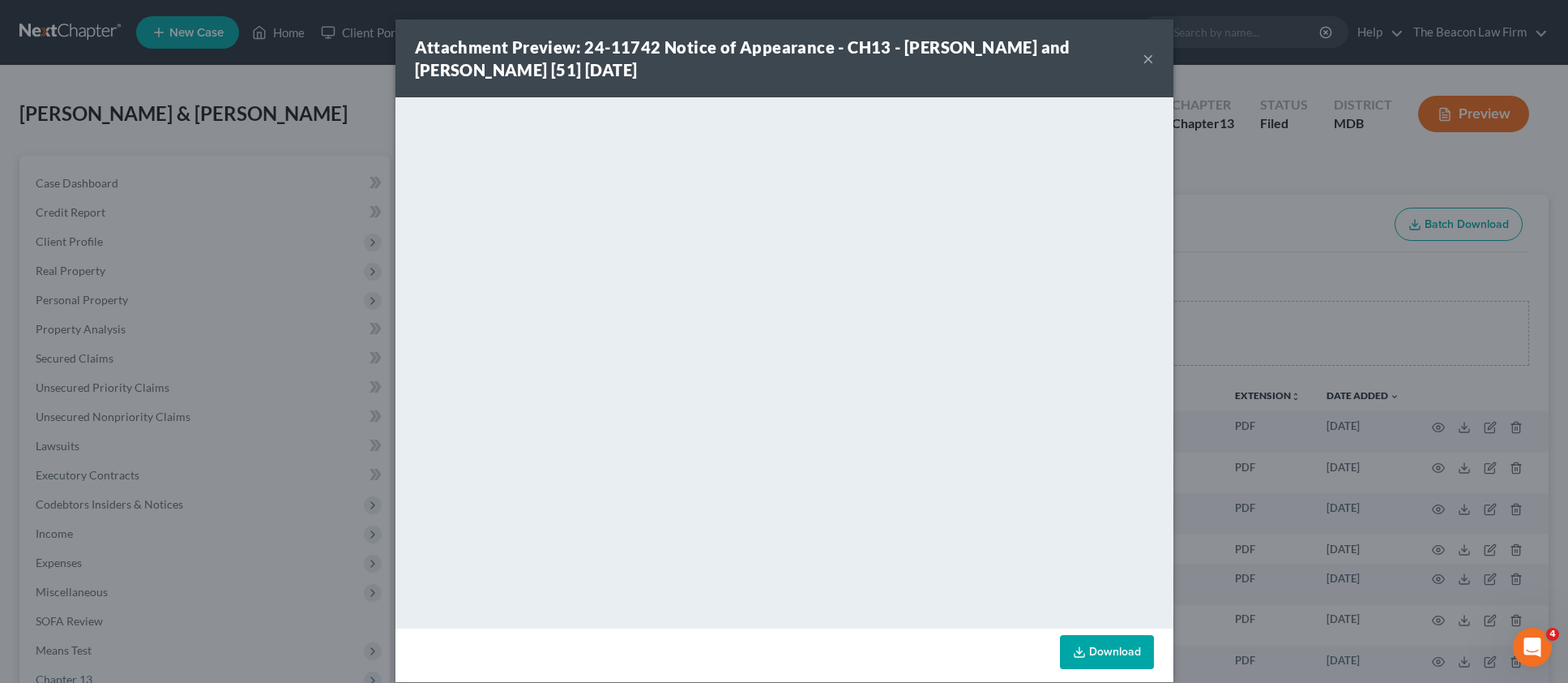
click at [1110, 647] on link "Download" at bounding box center [1107, 651] width 94 height 34
click at [1143, 63] on button "×" at bounding box center [1148, 58] width 11 height 19
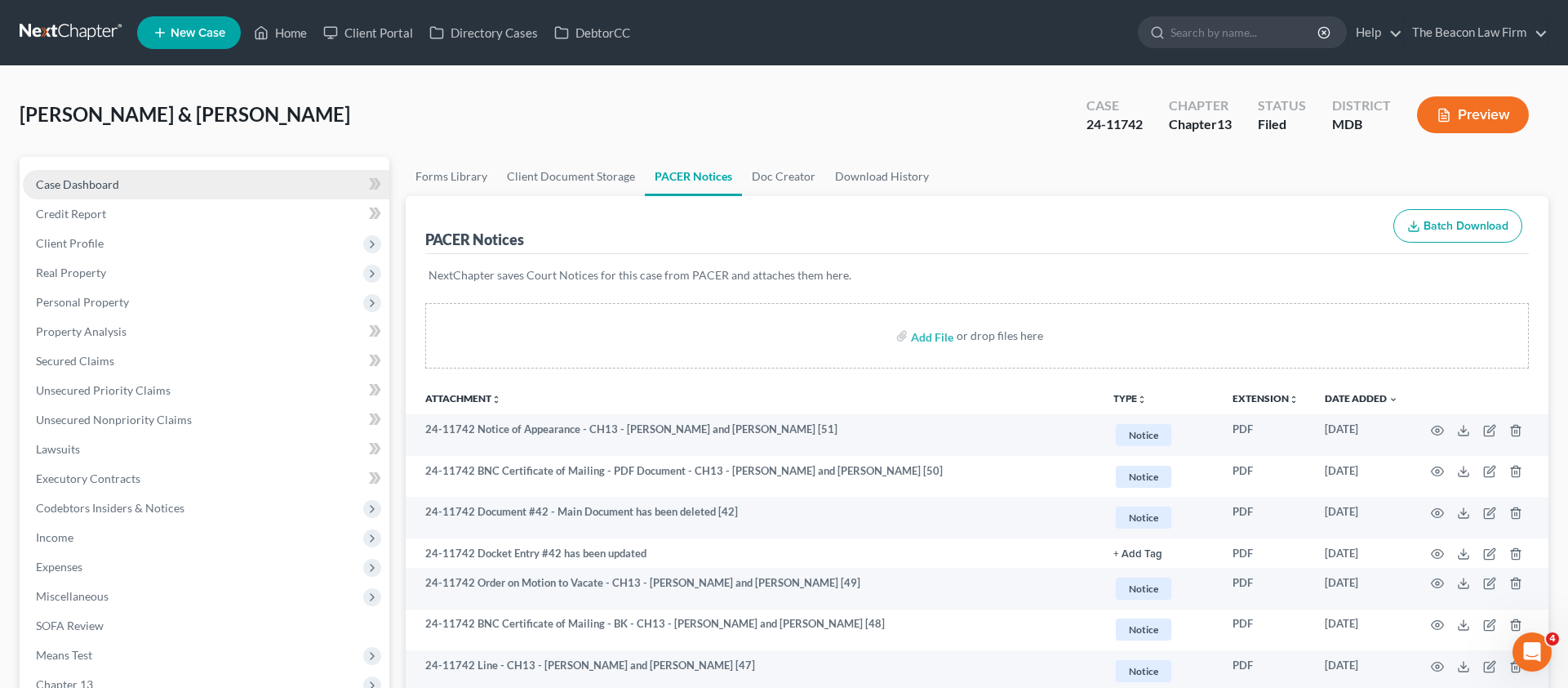
click at [67, 175] on link "Case Dashboard" at bounding box center [206, 185] width 367 height 30
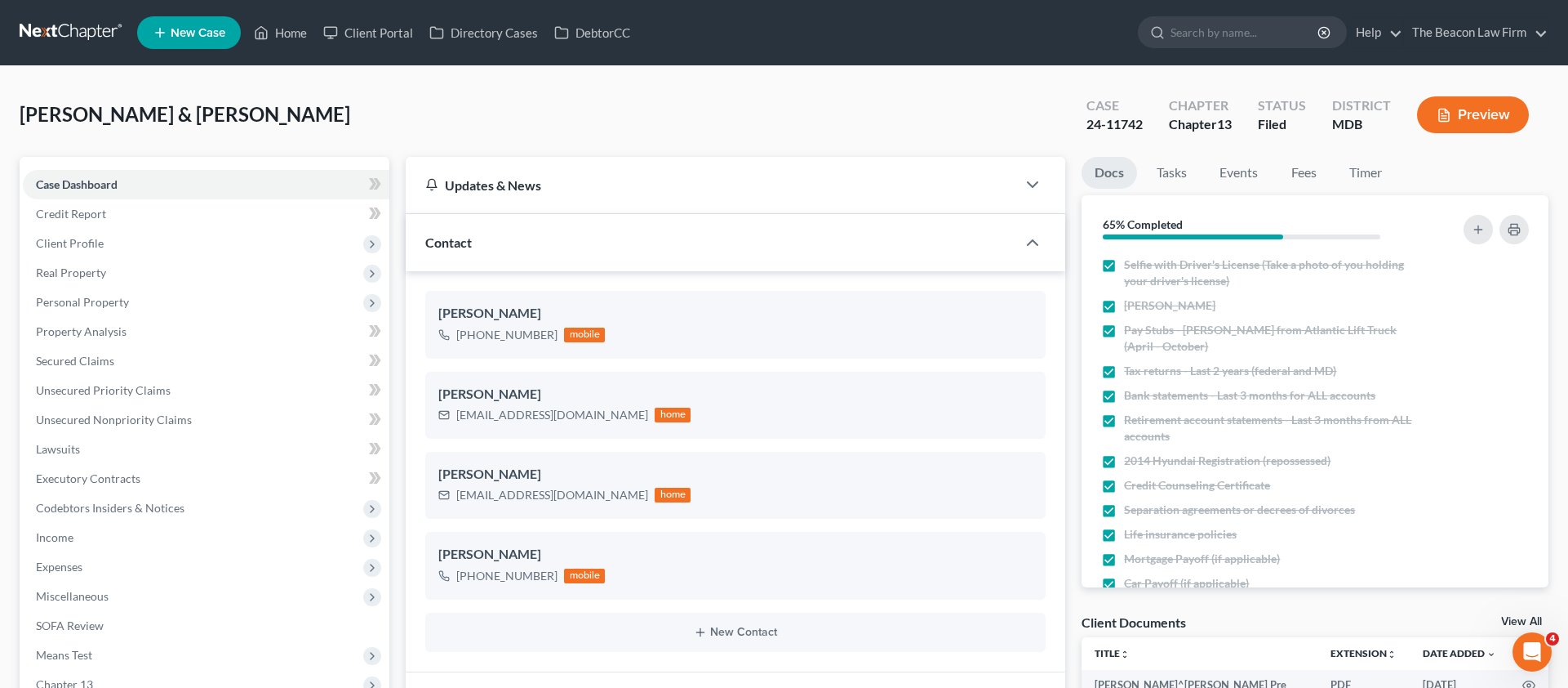
scroll to position [264, 0]
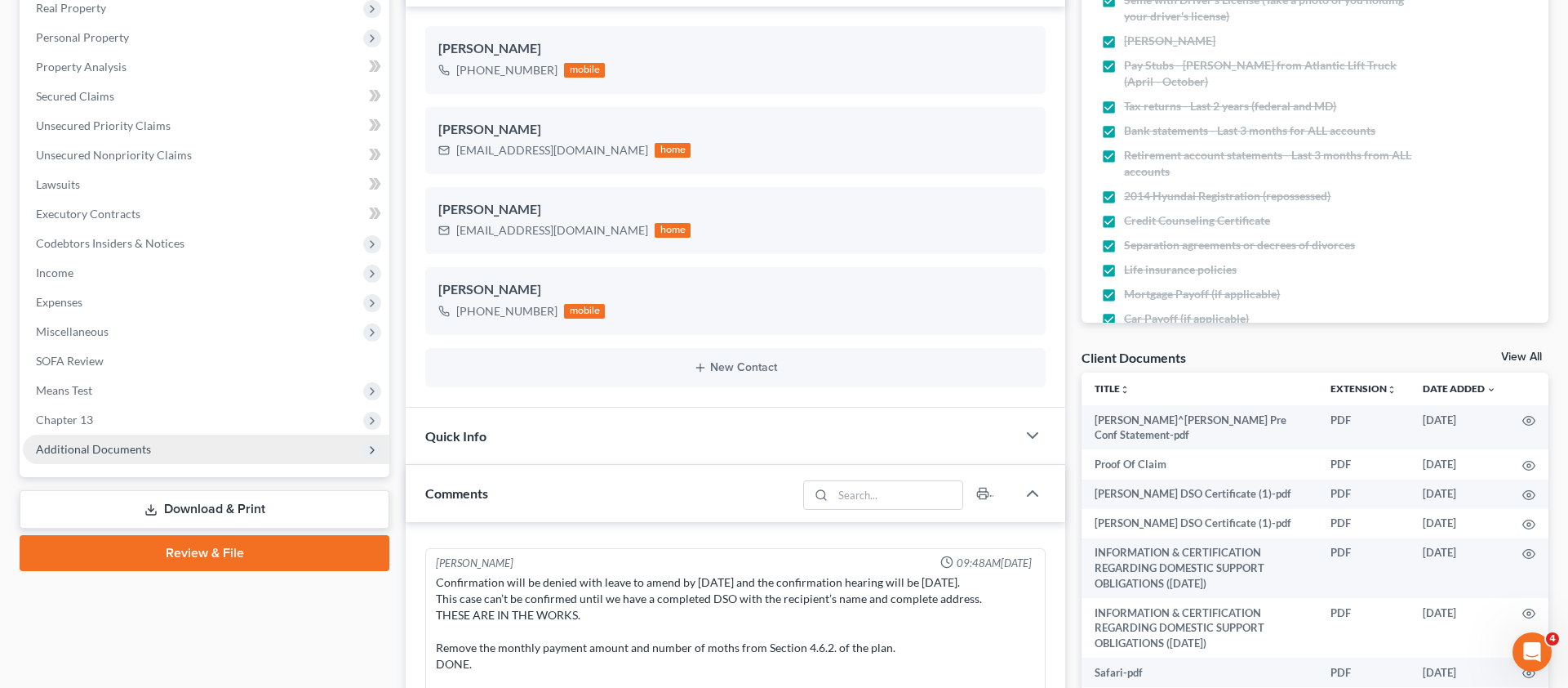
click at [119, 442] on span "Additional Documents" at bounding box center [93, 449] width 115 height 14
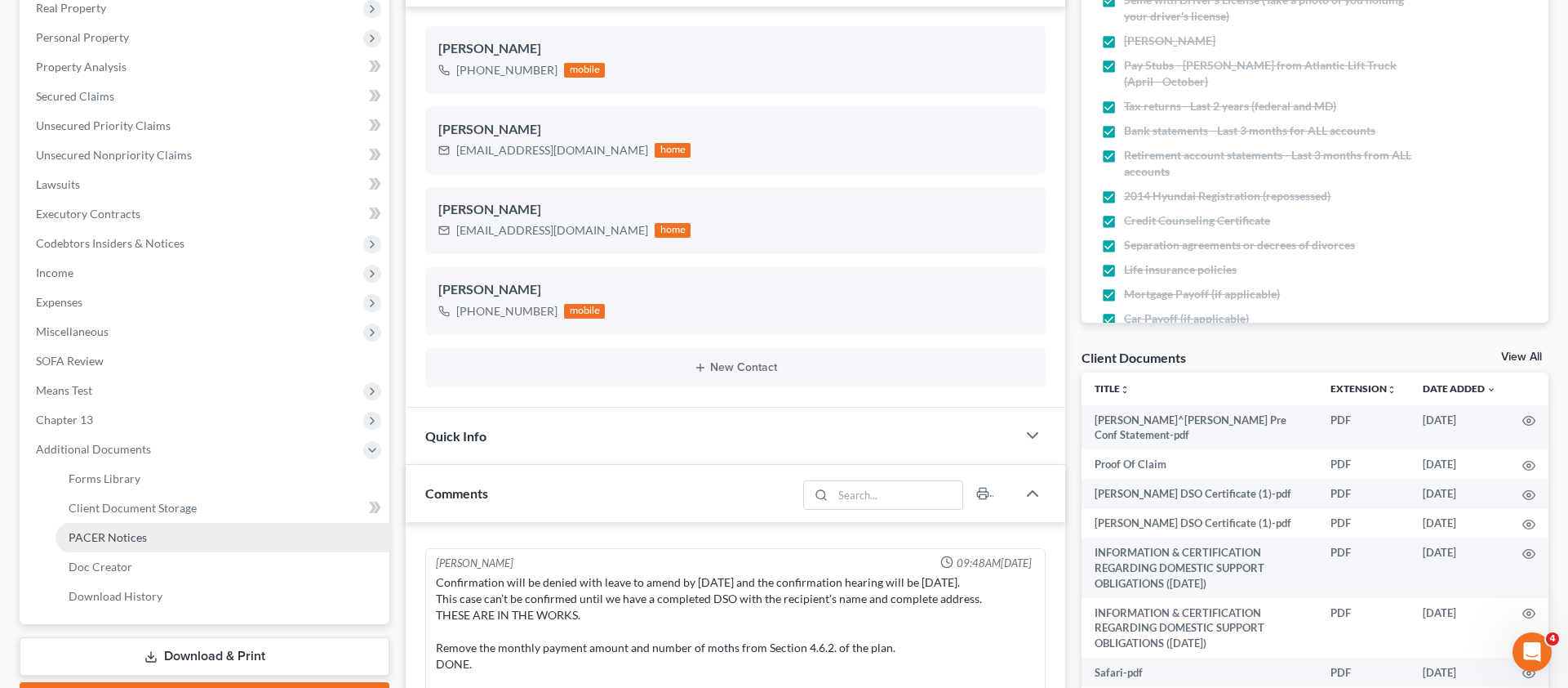
click at [127, 535] on span "PACER Notices" at bounding box center [108, 537] width 78 height 14
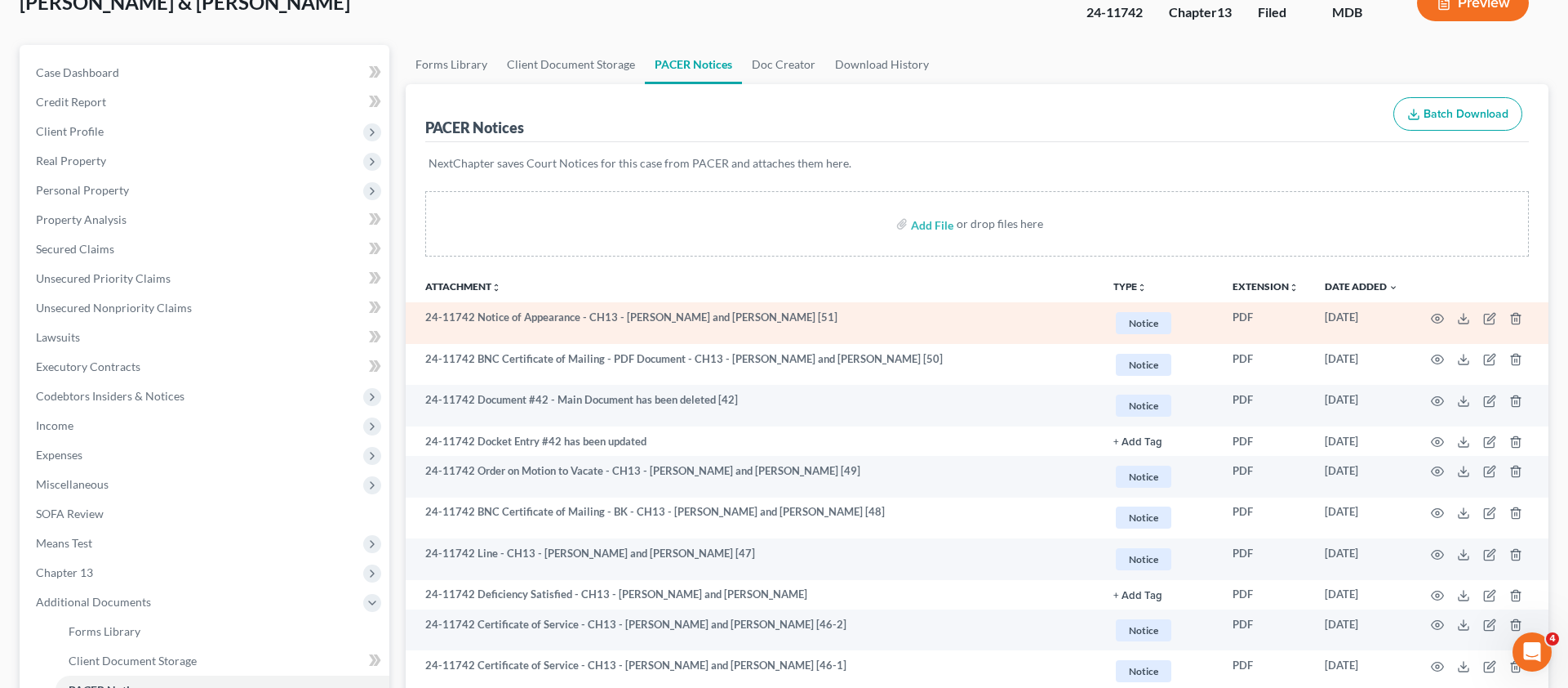
scroll to position [116, 0]
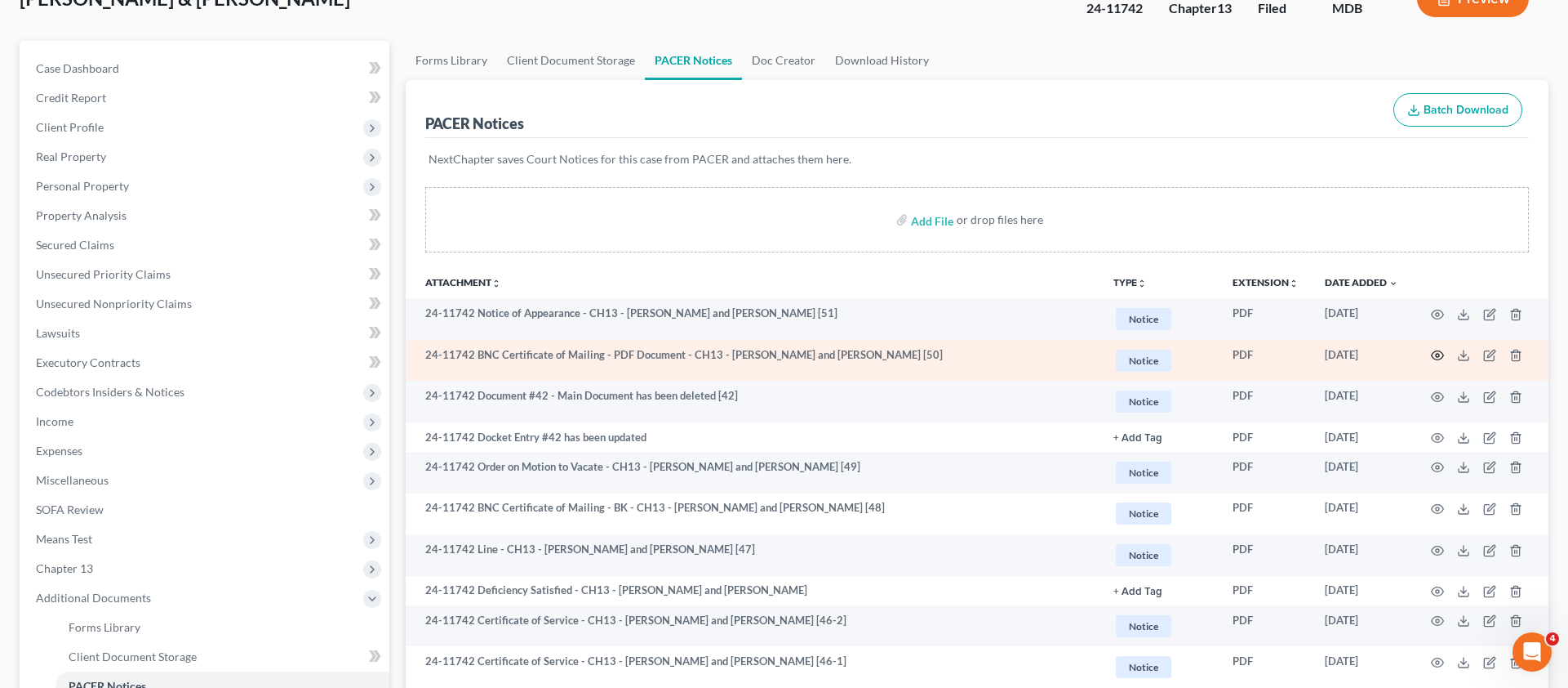
click at [1431, 357] on icon "button" at bounding box center [1437, 355] width 13 height 13
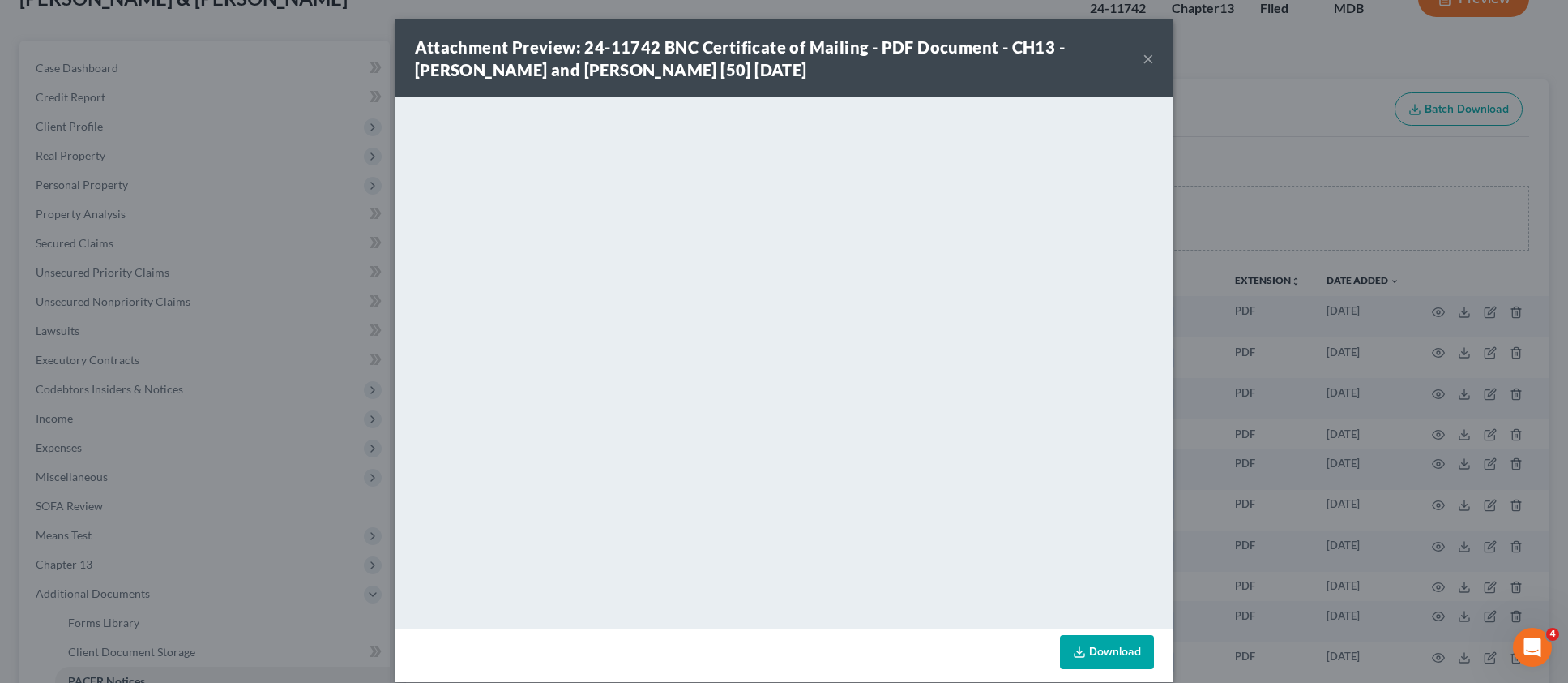
click at [1143, 61] on button "×" at bounding box center [1148, 58] width 11 height 19
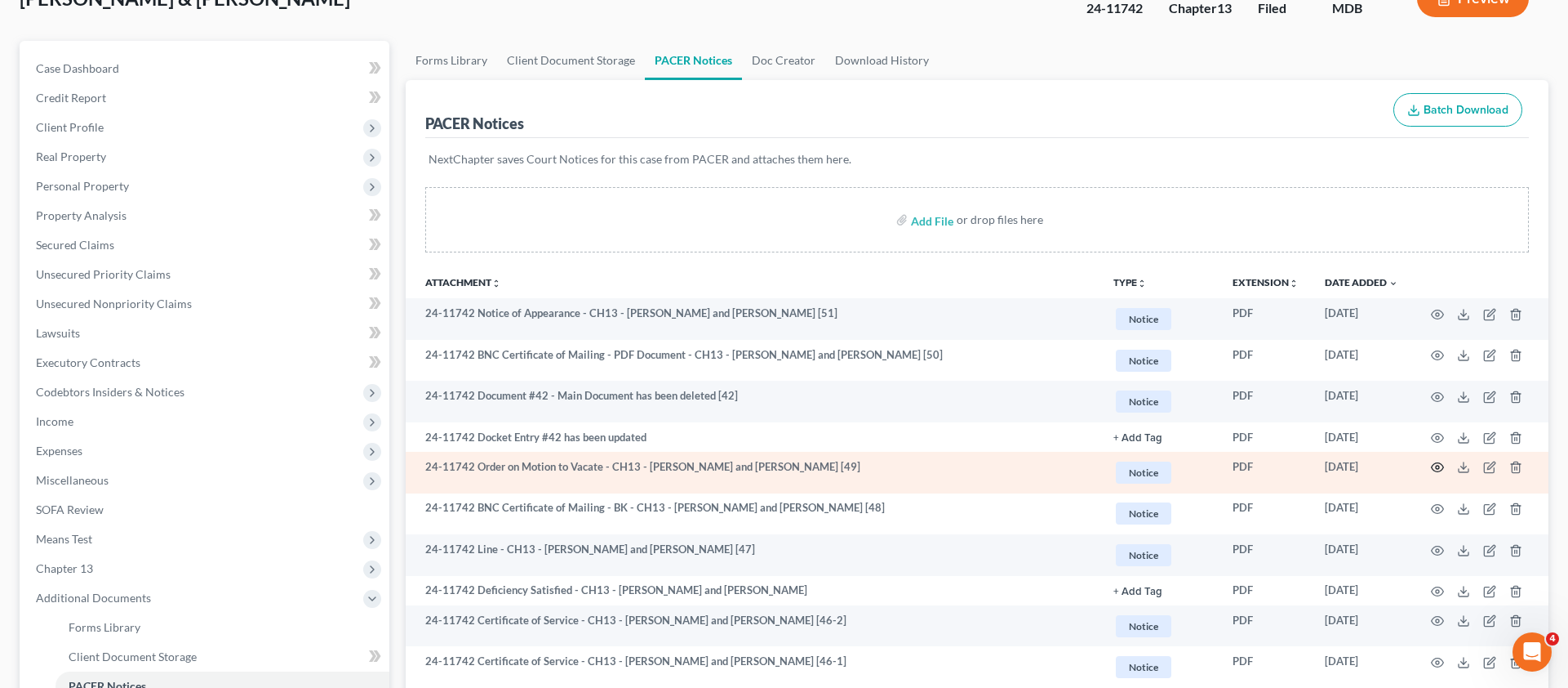
click at [1441, 470] on icon "button" at bounding box center [1437, 467] width 13 height 13
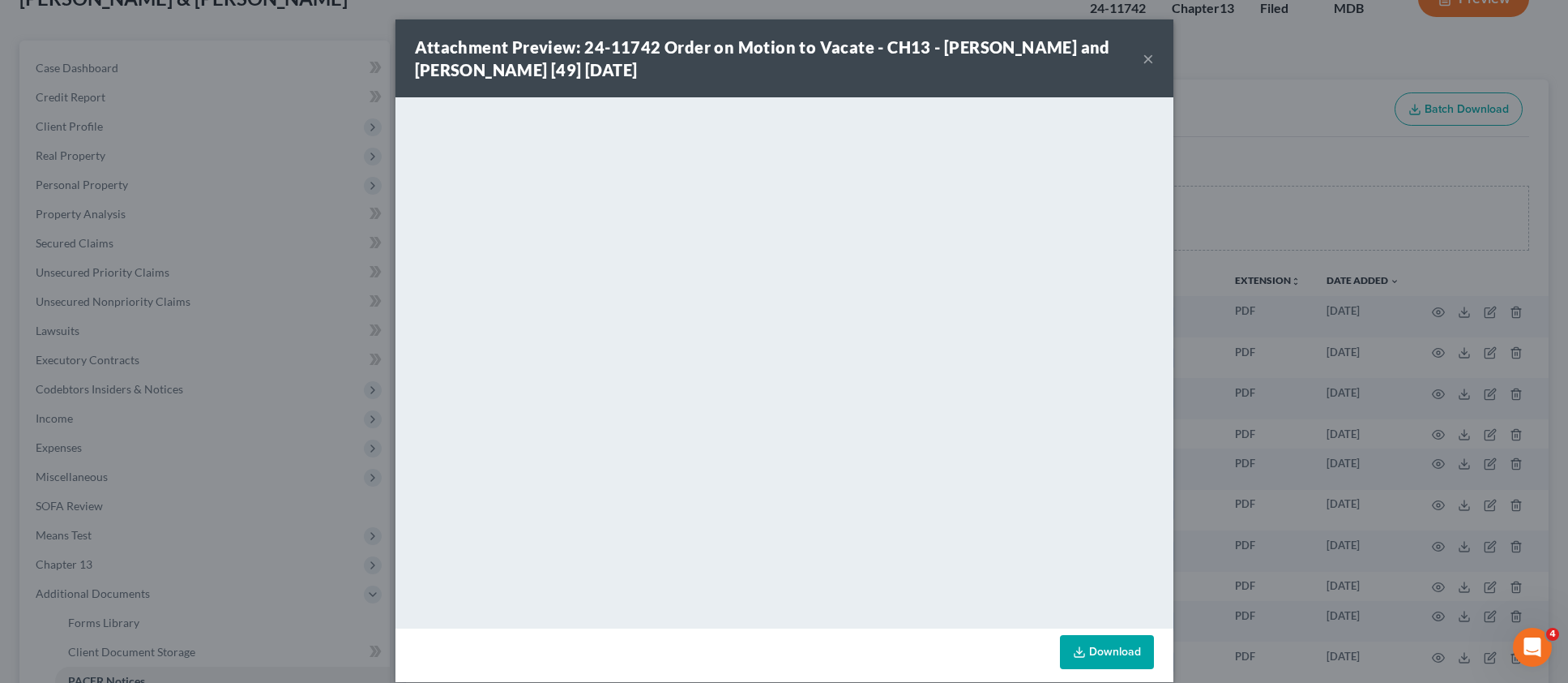
click at [1147, 58] on button "×" at bounding box center [1148, 58] width 11 height 19
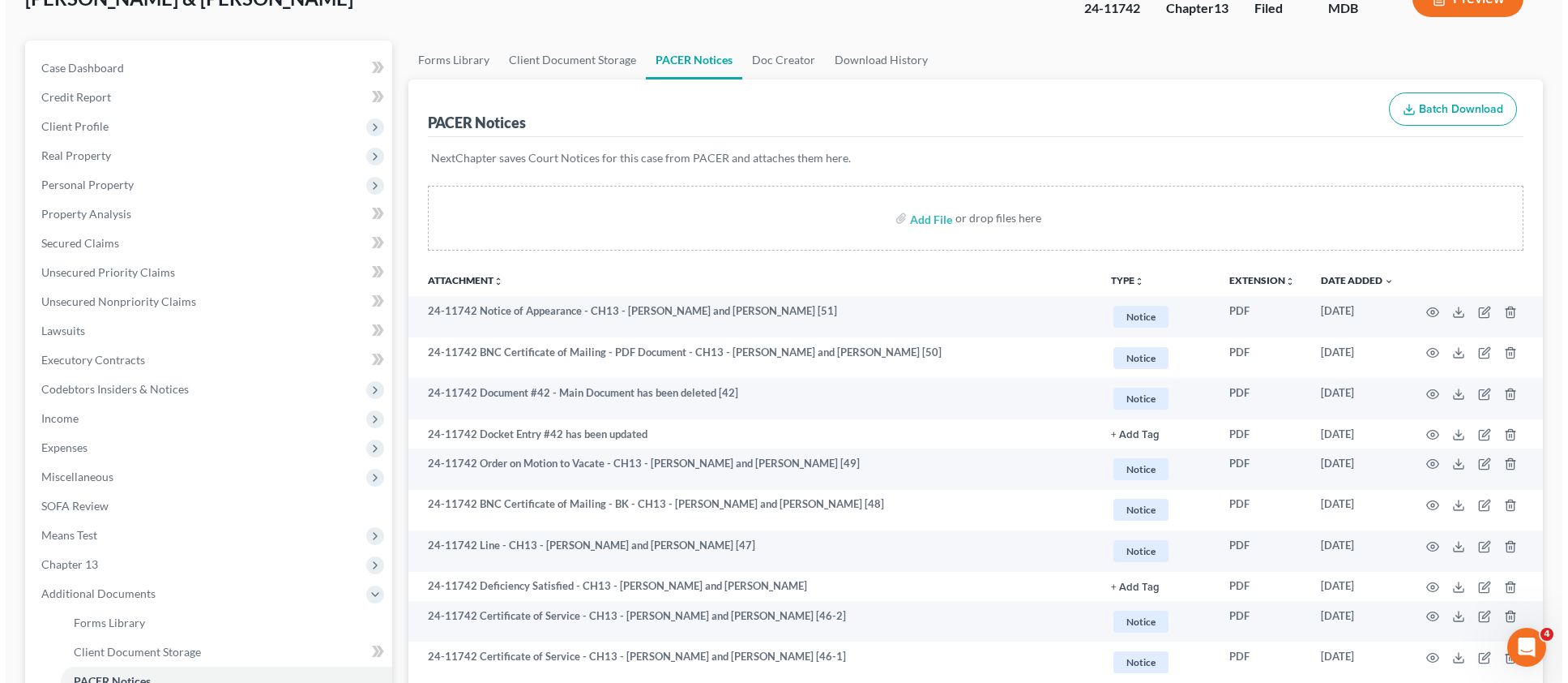
scroll to position [268, 0]
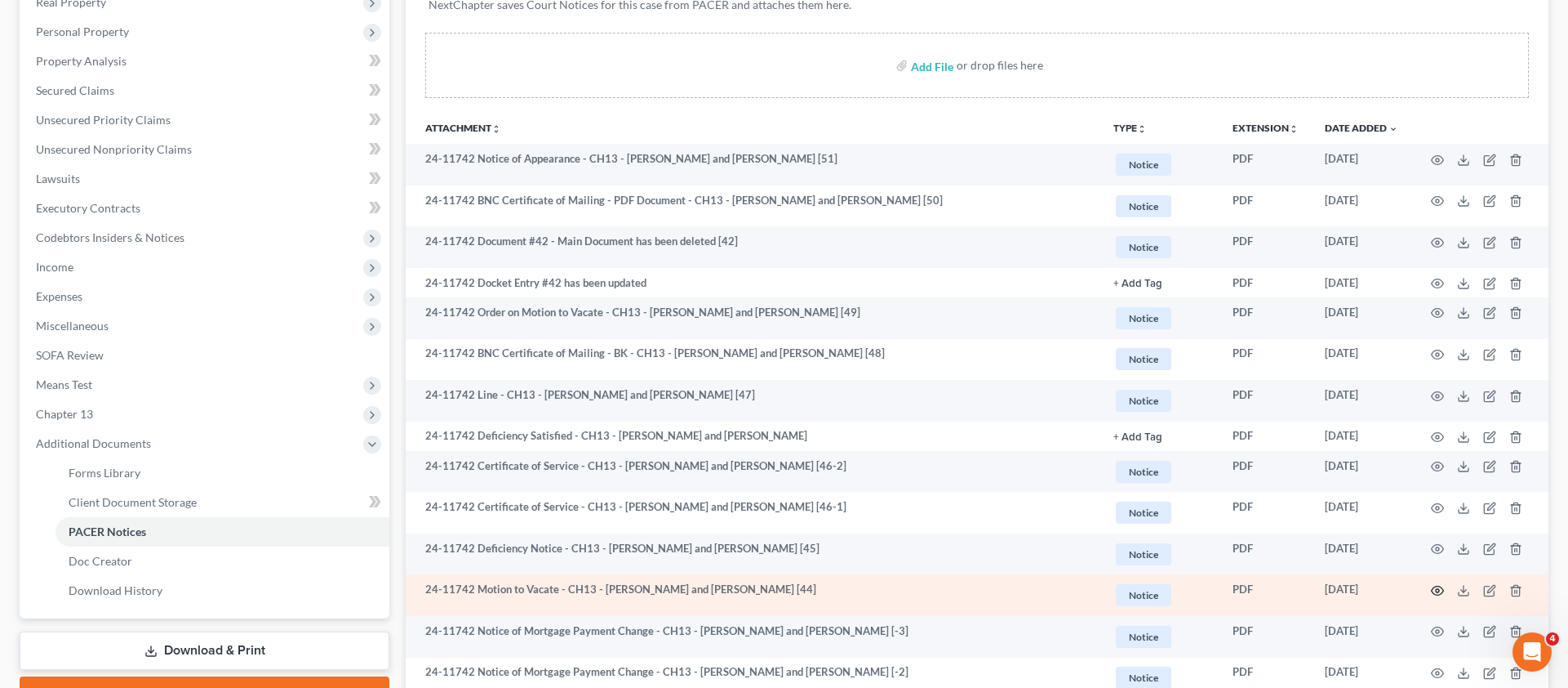
click at [1440, 590] on icon "button" at bounding box center [1437, 590] width 13 height 13
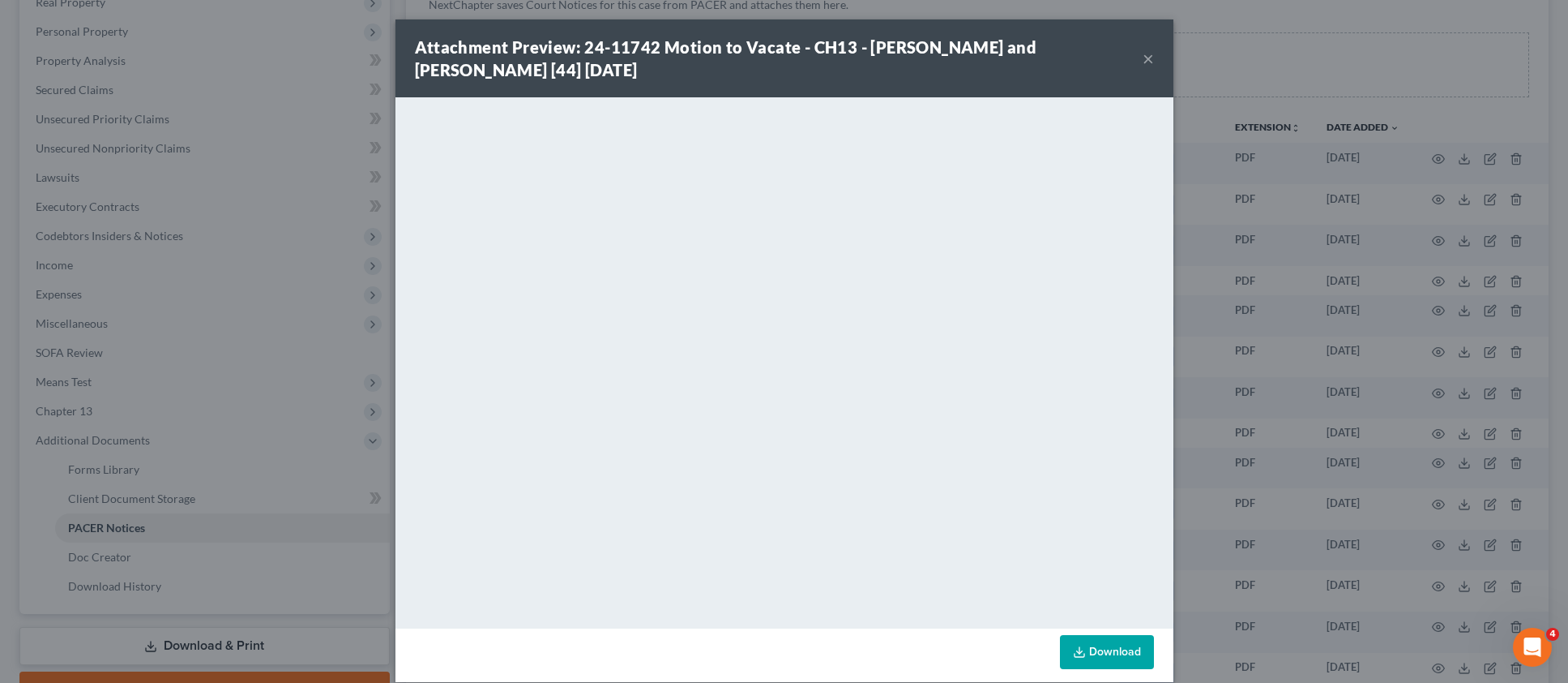
click at [1143, 66] on button "×" at bounding box center [1148, 58] width 11 height 19
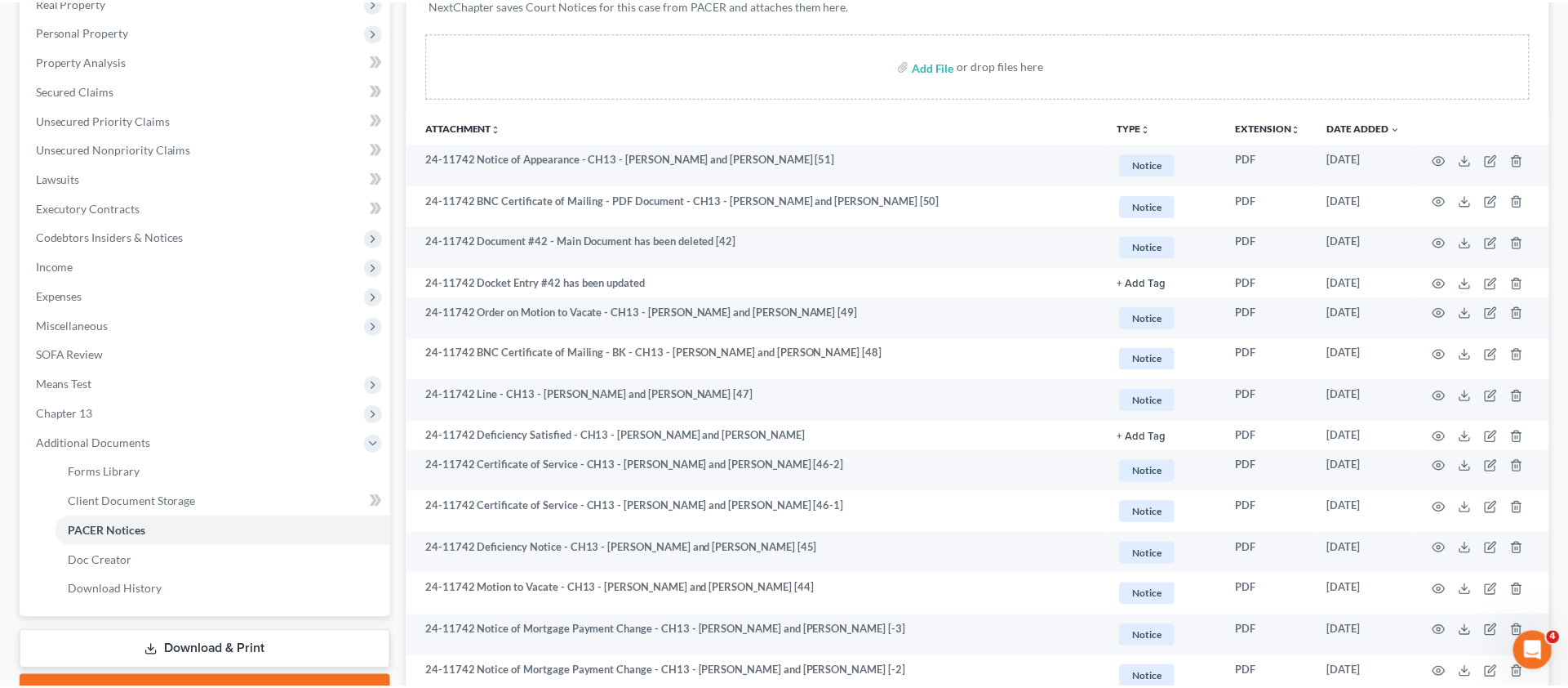
scroll to position [0, 0]
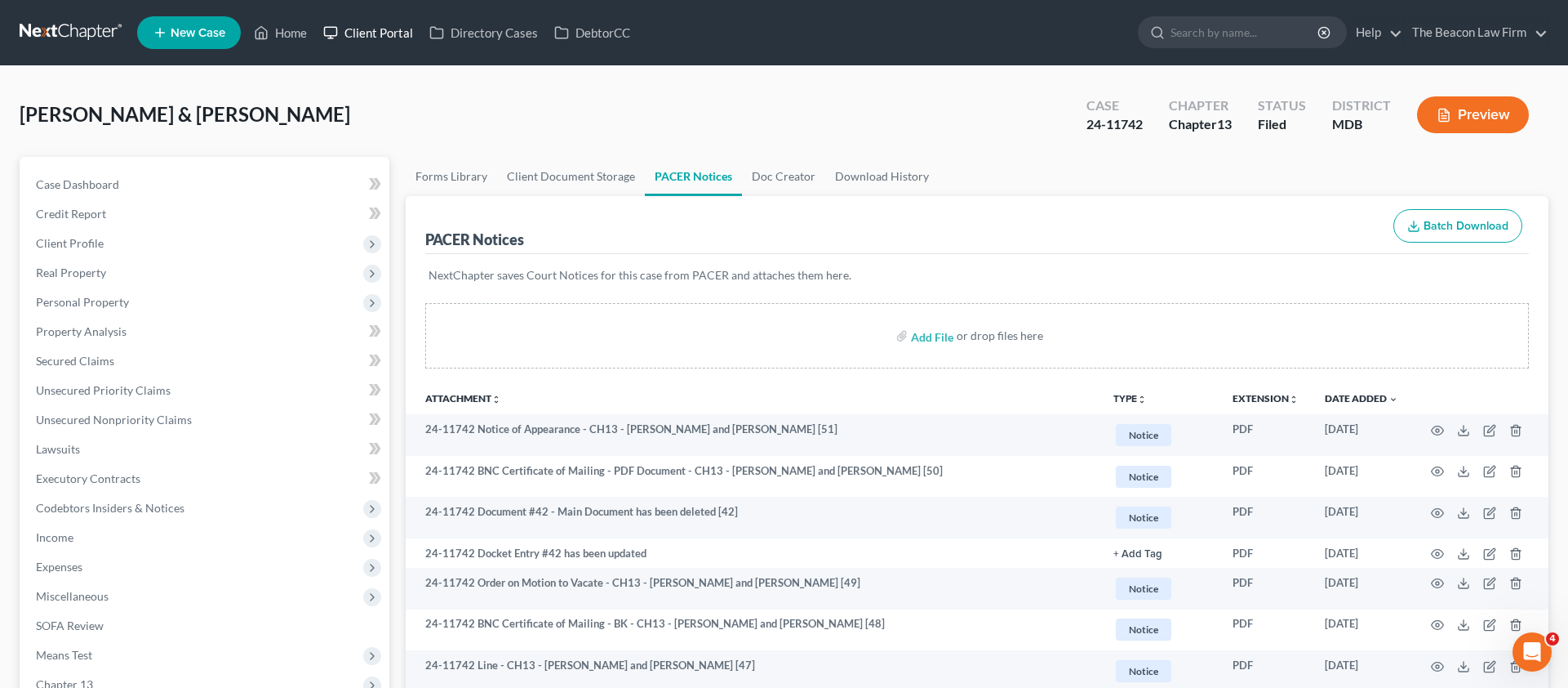
click at [381, 29] on link "Client Portal" at bounding box center [369, 33] width 106 height 30
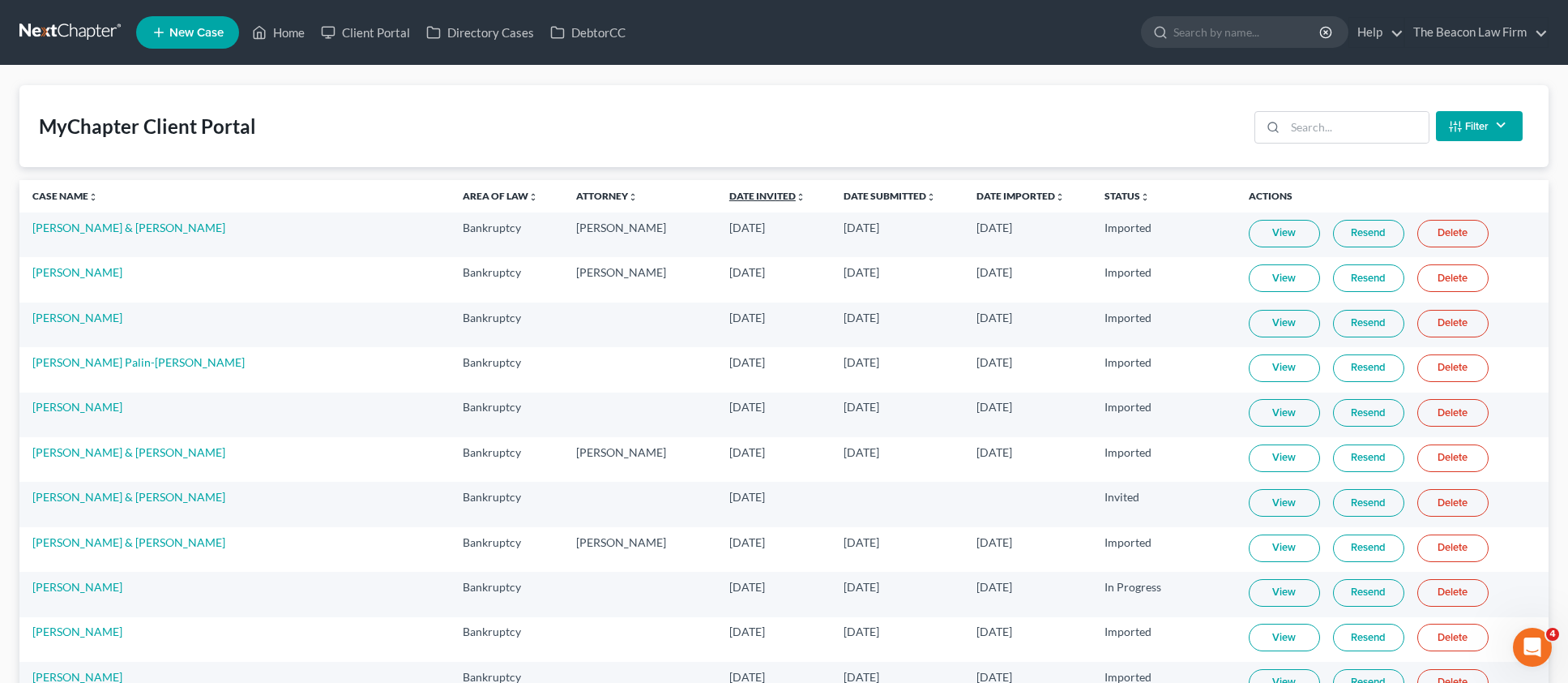
click at [729, 195] on link "Date Invited unfold_more expand_more expand_less" at bounding box center [768, 196] width 76 height 12
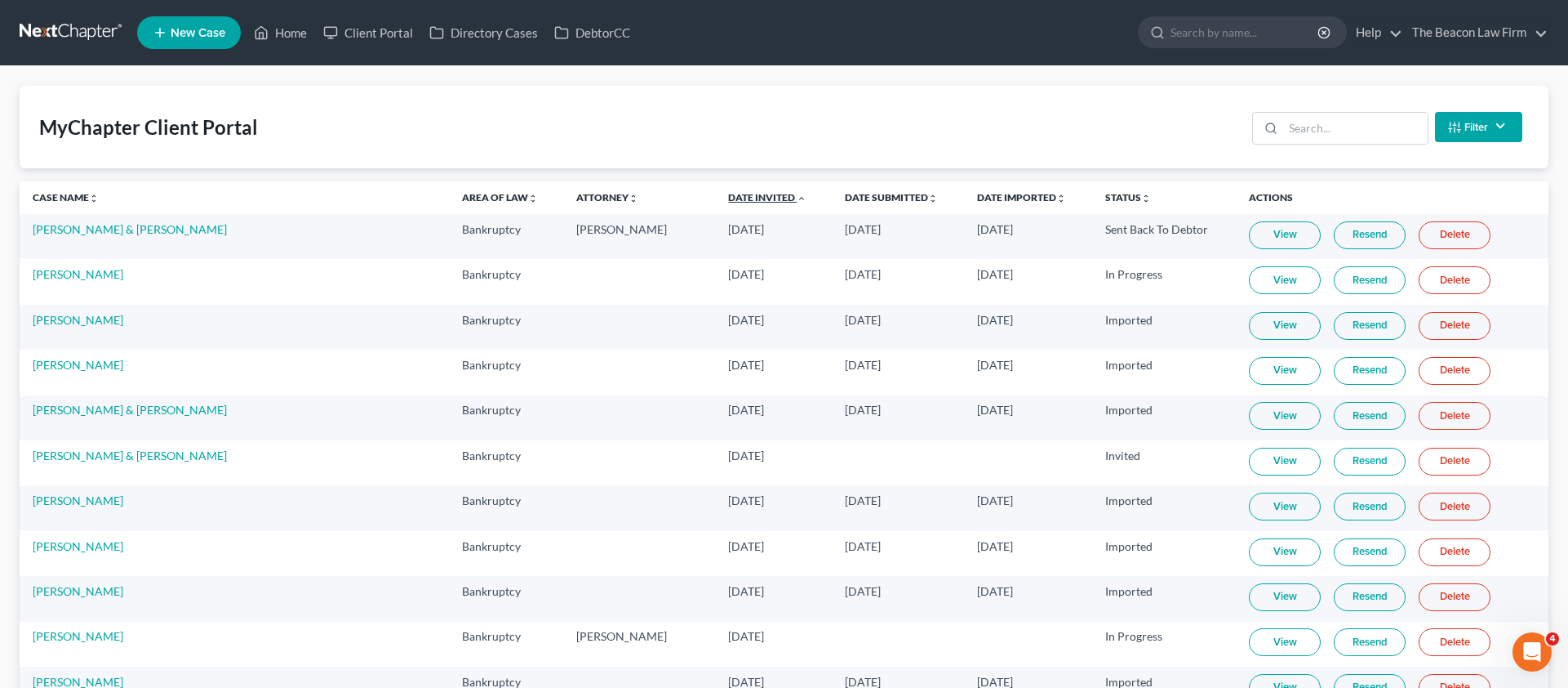
click at [728, 196] on link "Date Invited unfold_more expand_more expand_less" at bounding box center [767, 197] width 78 height 12
